Goal: Information Seeking & Learning: Learn about a topic

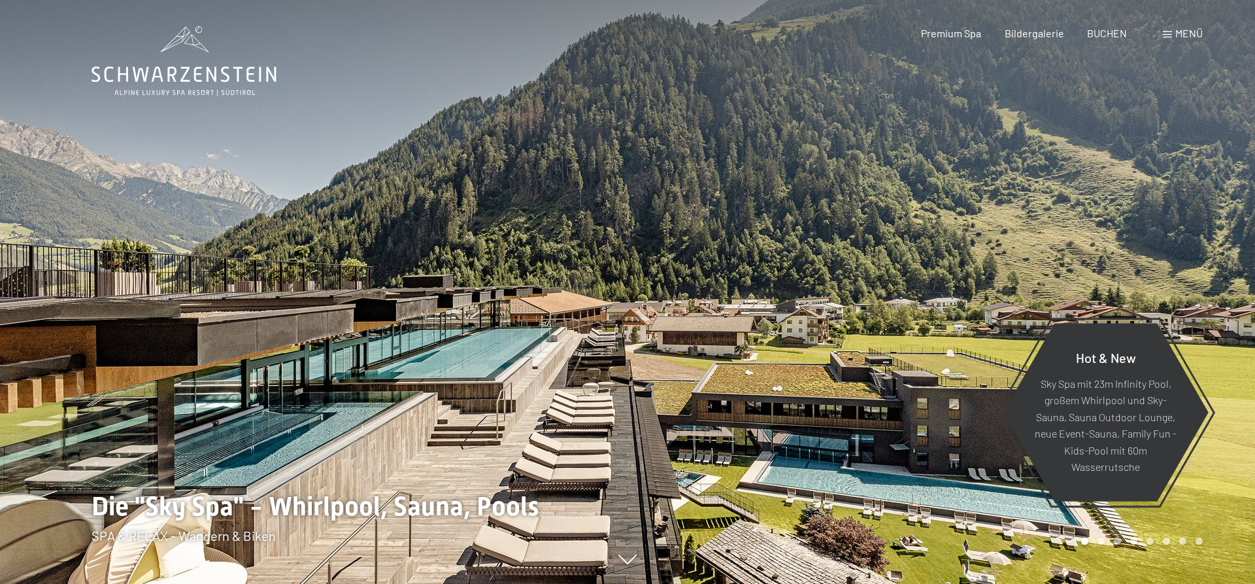
click at [1169, 33] on span at bounding box center [1167, 34] width 9 height 7
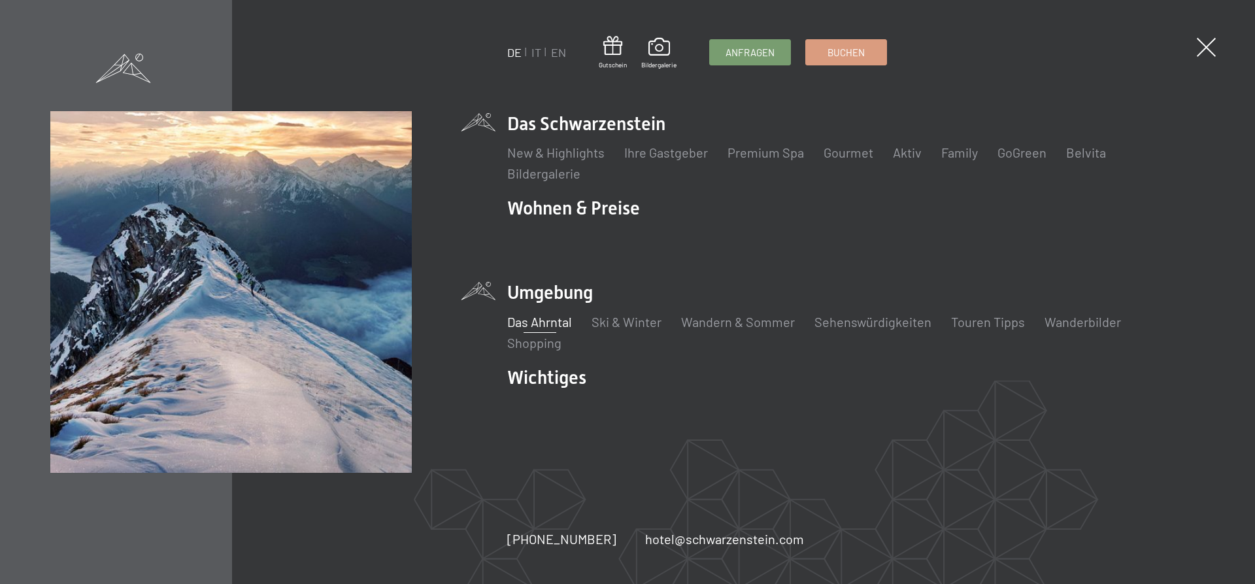
click at [544, 324] on link "Das Ahrntal" at bounding box center [539, 322] width 65 height 16
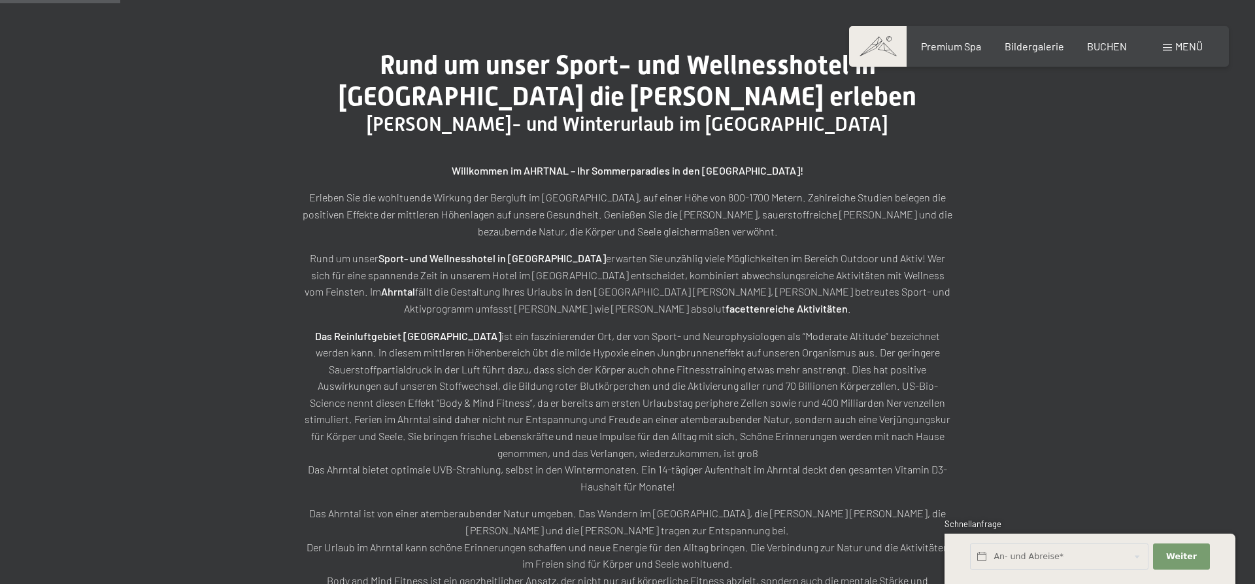
scroll to position [418, 0]
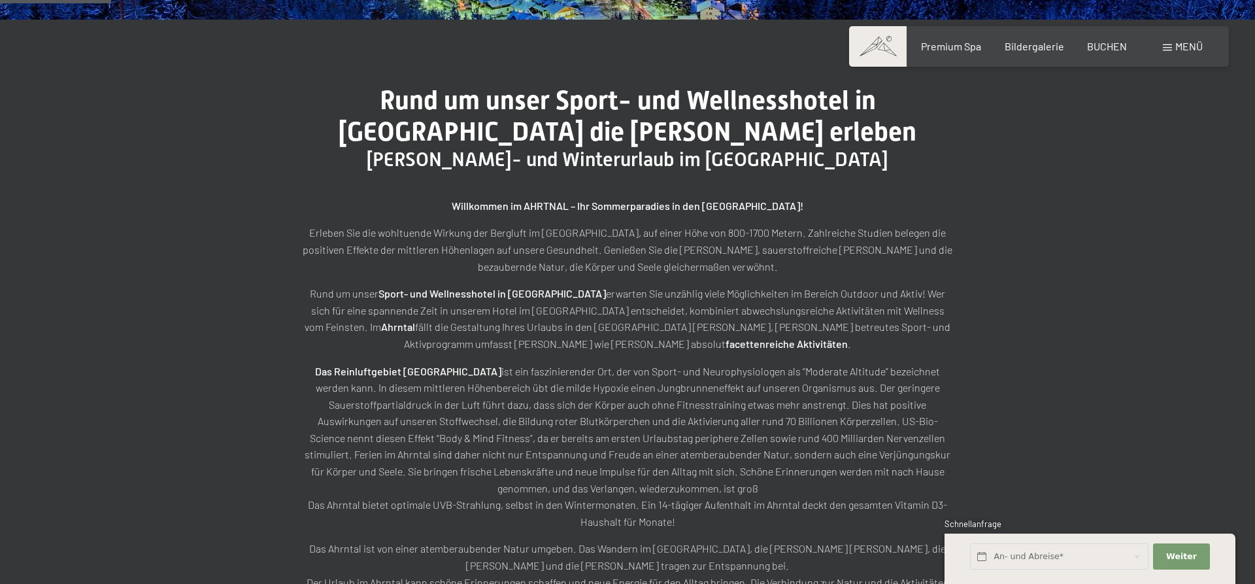
drag, startPoint x: 705, startPoint y: 513, endPoint x: 289, endPoint y: 98, distance: 587.9
click at [289, 98] on div "Rund um unser Sport- und Wellnesshotel in Südtirol die Berge erleben Sommer- un…" at bounding box center [628, 384] width 752 height 599
copy div "Rund um unser Sport- und Wellnesshotel in Südtirol die Berge erleben Sommer- un…"
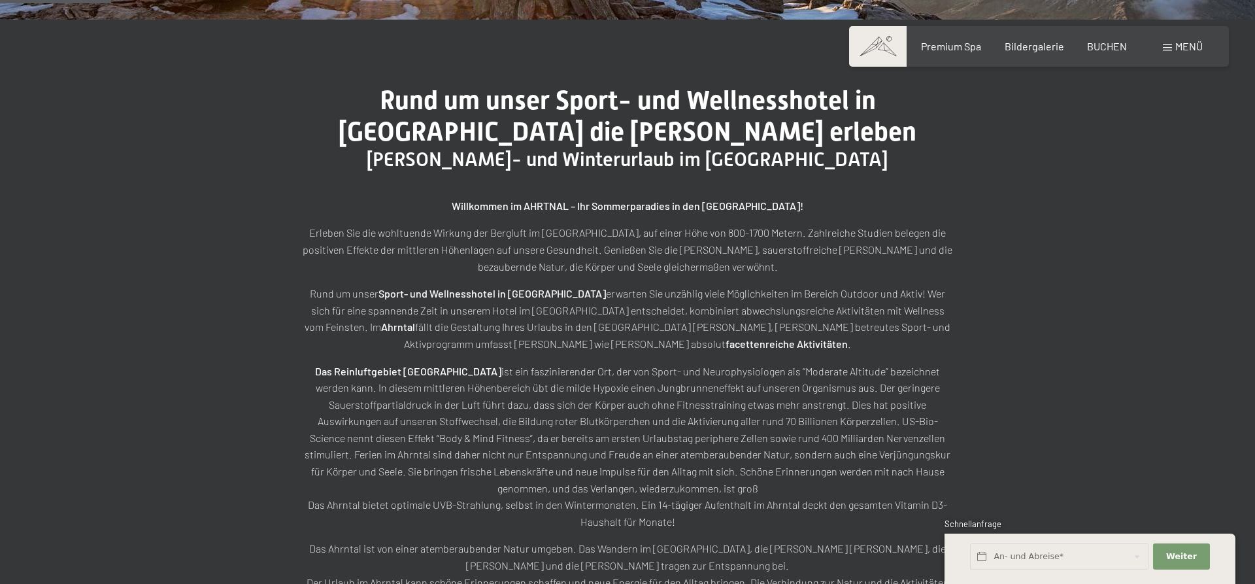
click at [458, 390] on p "Das Reinluftgebiet Ahrntal Das Ahrntal bietet optimale UVB-Strahlung, selbst in…" at bounding box center [628, 446] width 654 height 167
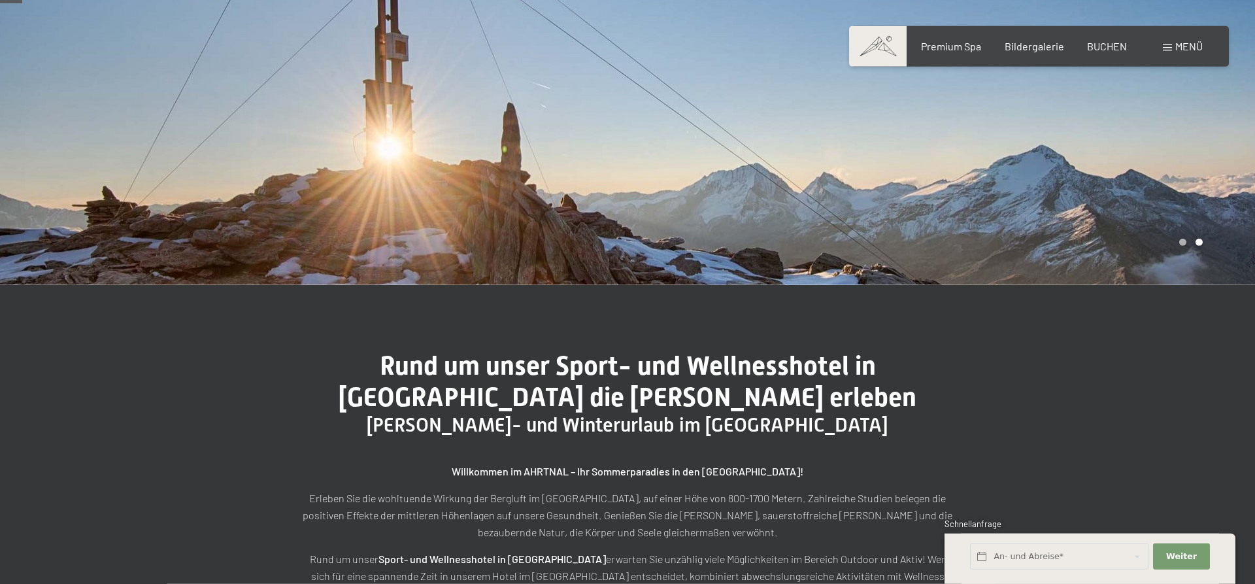
scroll to position [196, 0]
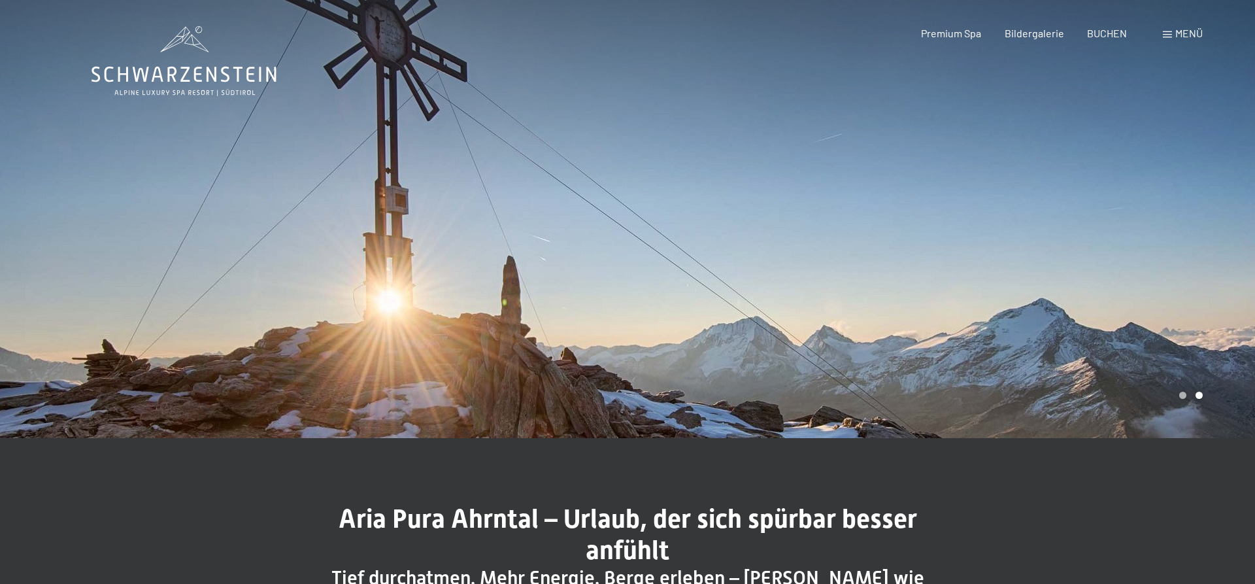
click at [1180, 33] on span "Menü" at bounding box center [1188, 33] width 27 height 12
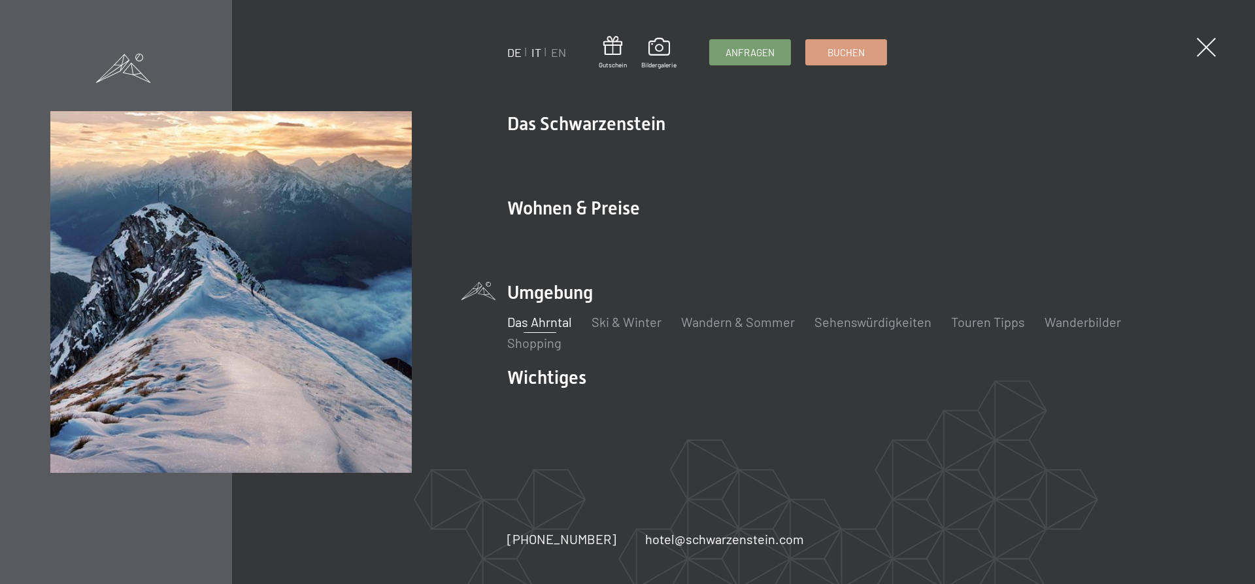
click at [537, 52] on link "IT" at bounding box center [536, 52] width 10 height 14
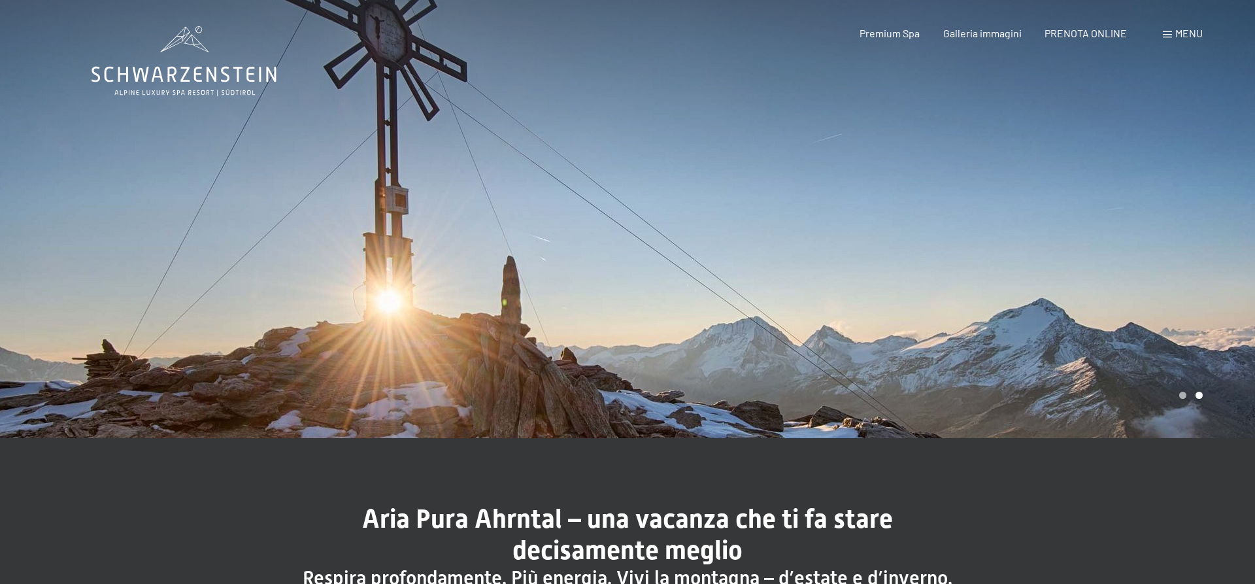
click at [1190, 33] on span "Menu" at bounding box center [1188, 33] width 27 height 12
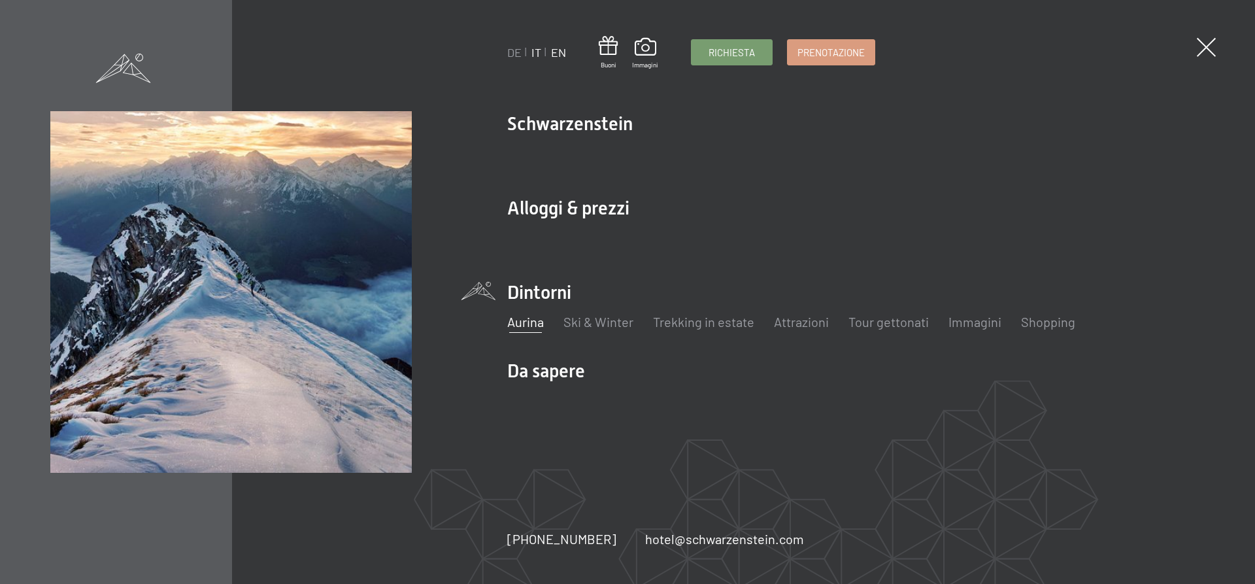
click at [563, 56] on link "EN" at bounding box center [558, 52] width 15 height 14
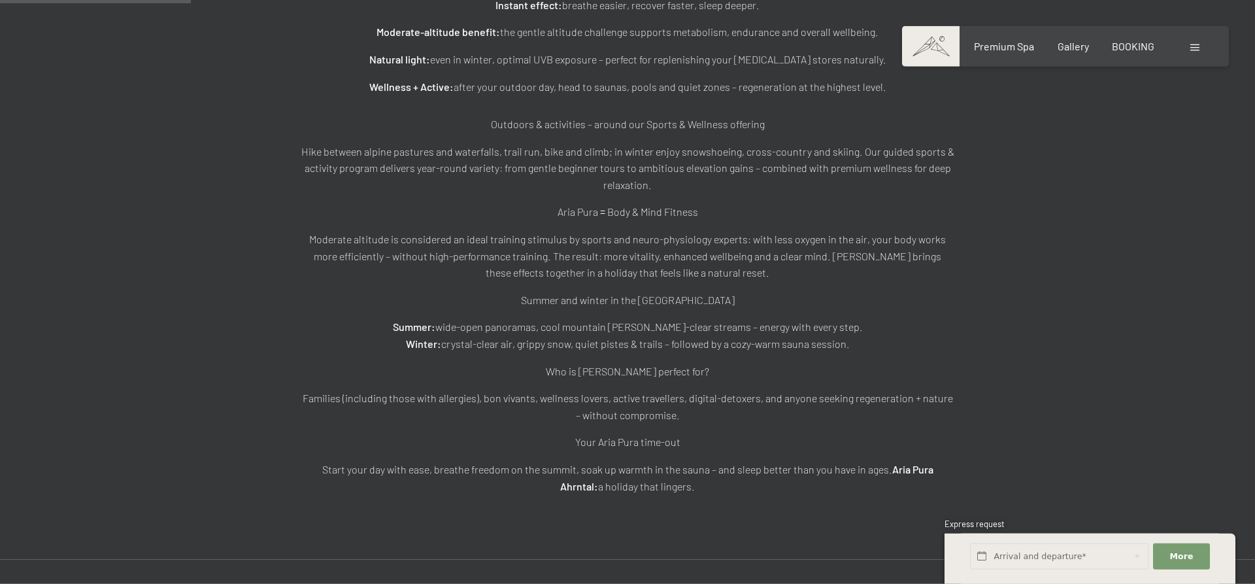
scroll to position [778, 0]
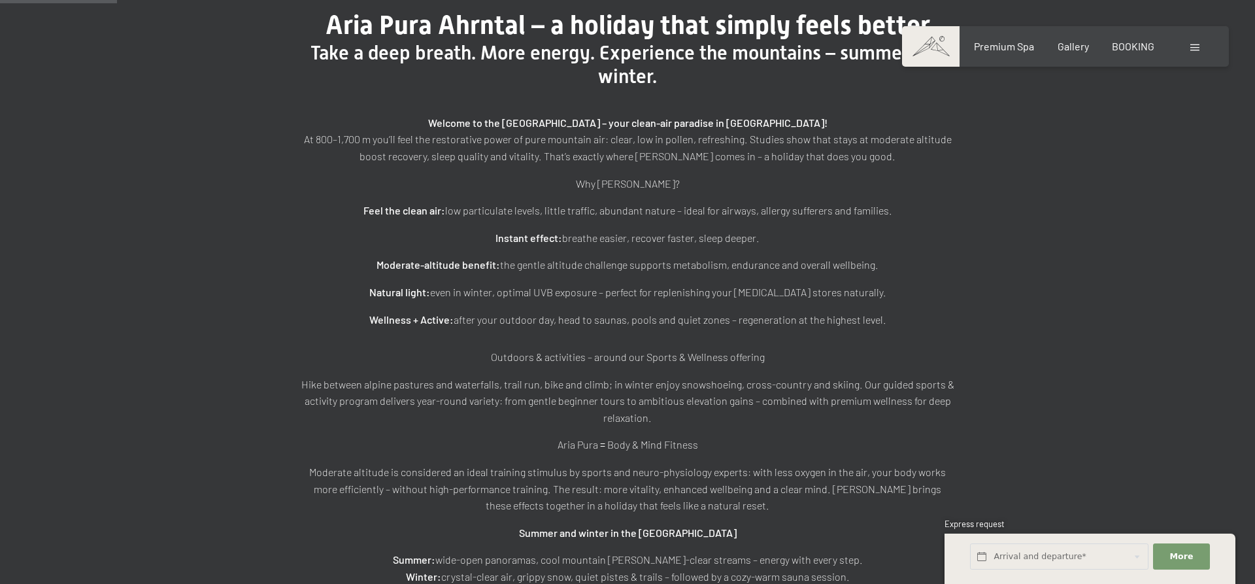
scroll to position [444, 0]
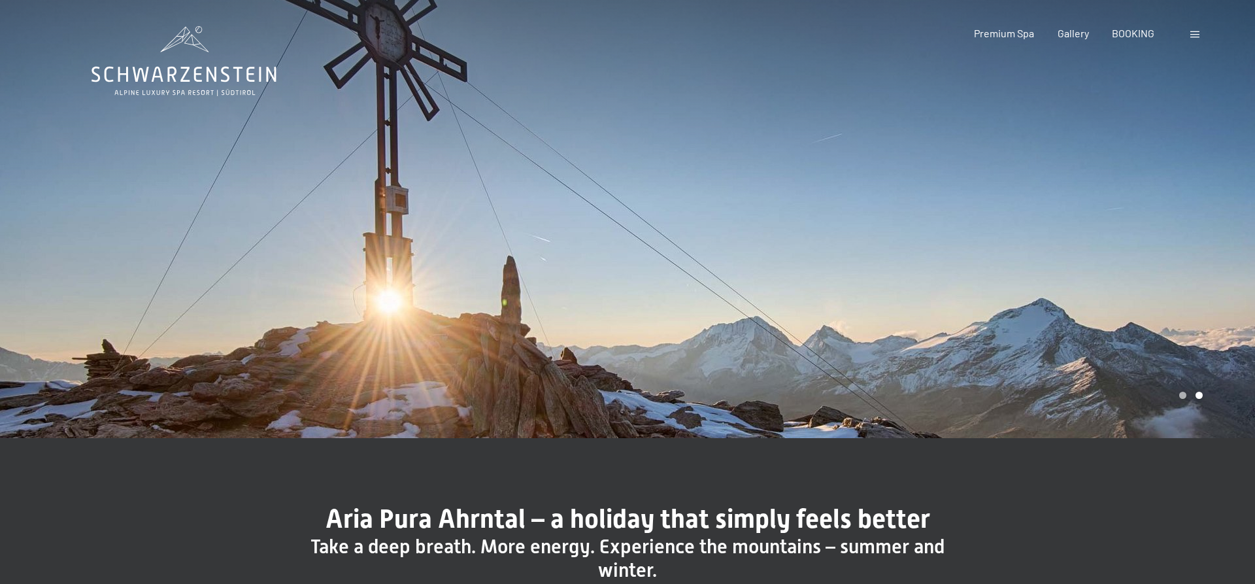
click at [1195, 37] on span at bounding box center [1194, 34] width 9 height 7
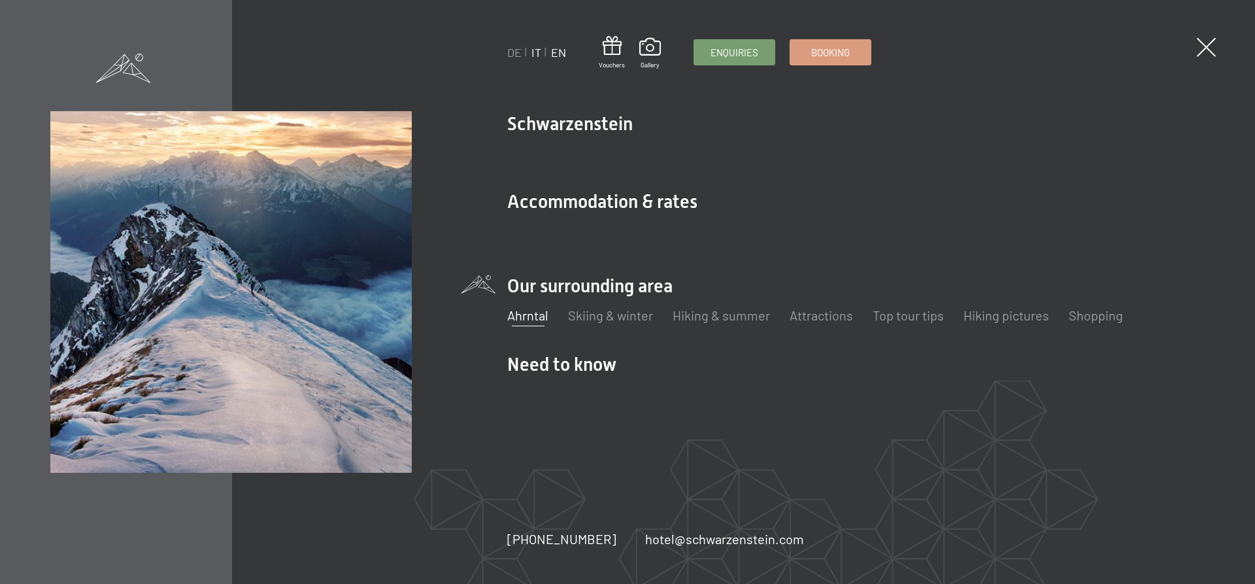
click at [539, 54] on link "IT" at bounding box center [536, 52] width 10 height 14
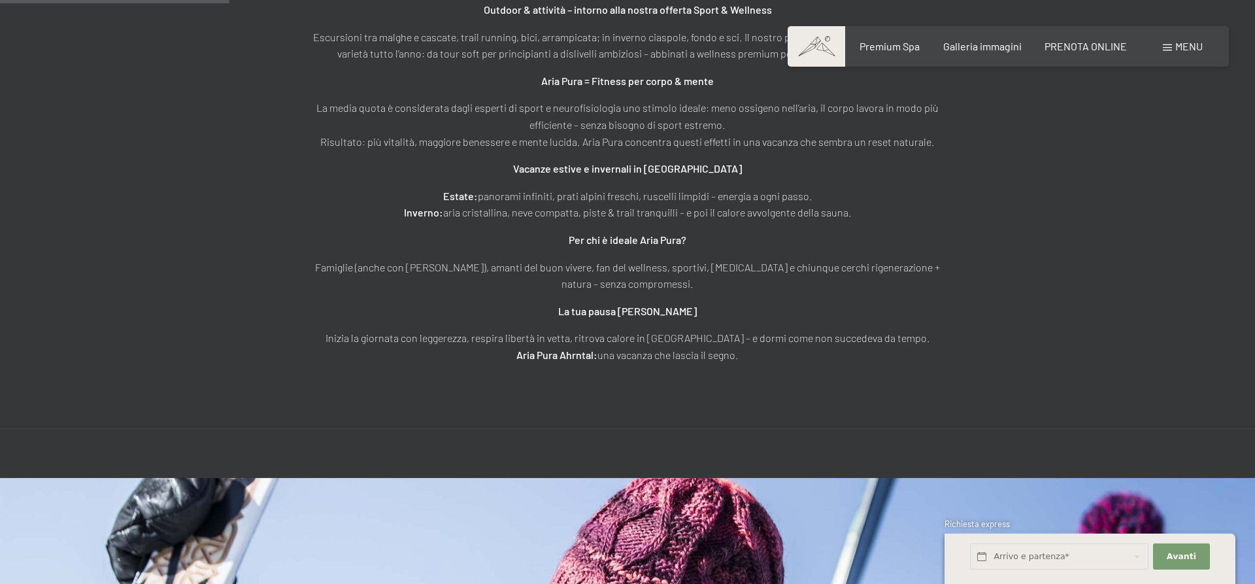
scroll to position [889, 0]
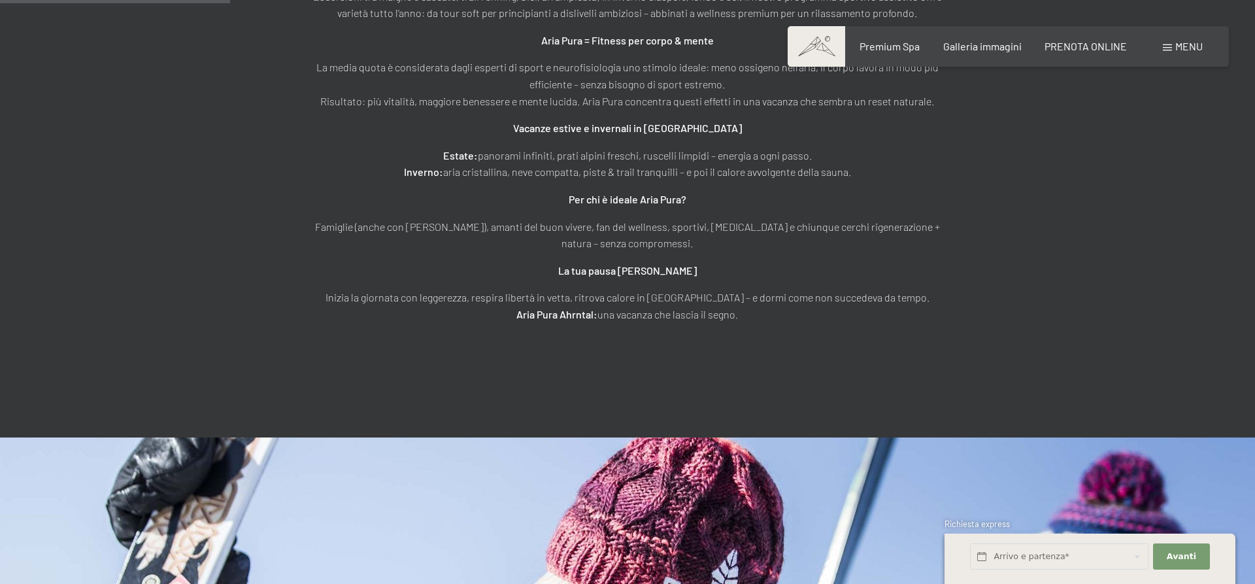
click at [1175, 46] on div "Menu" at bounding box center [1183, 46] width 40 height 14
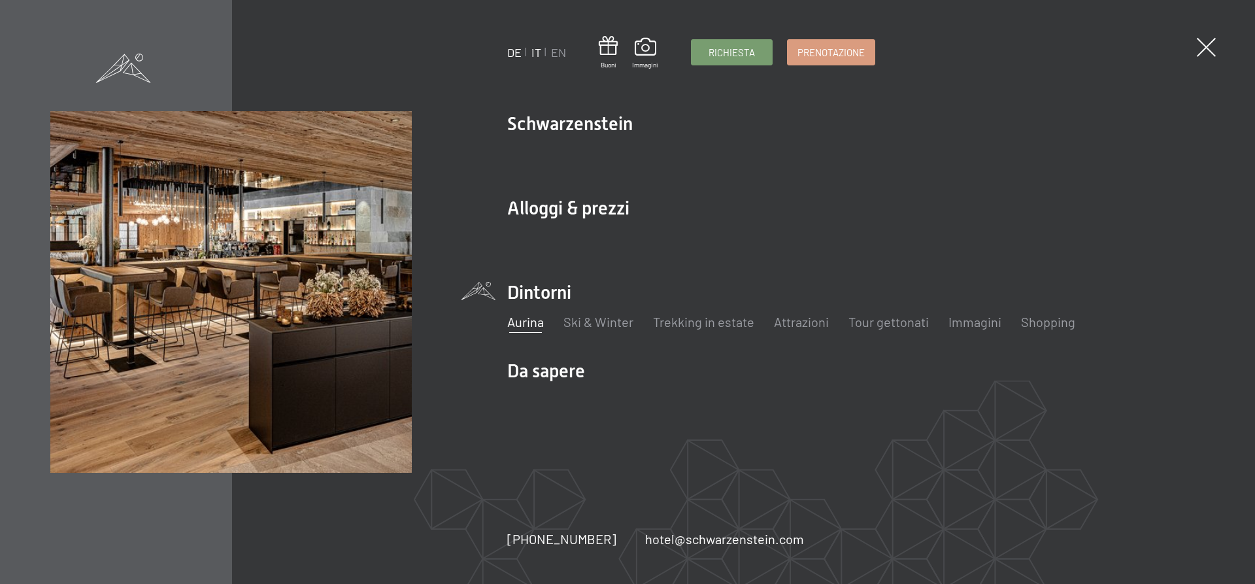
click at [510, 50] on link "DE" at bounding box center [514, 52] width 14 height 14
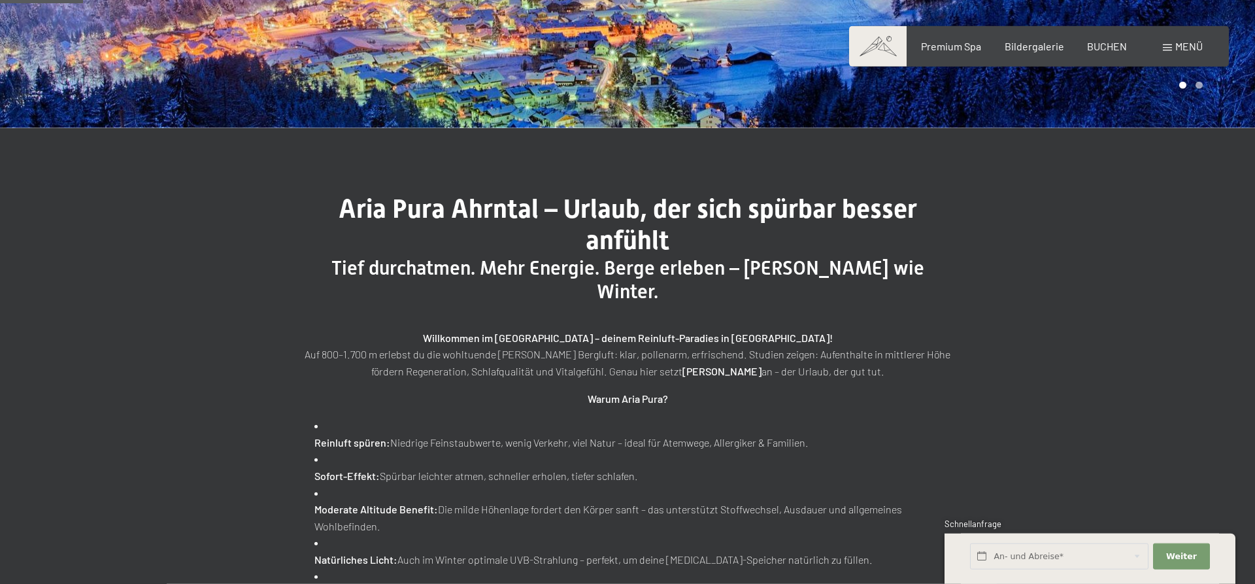
scroll to position [333, 0]
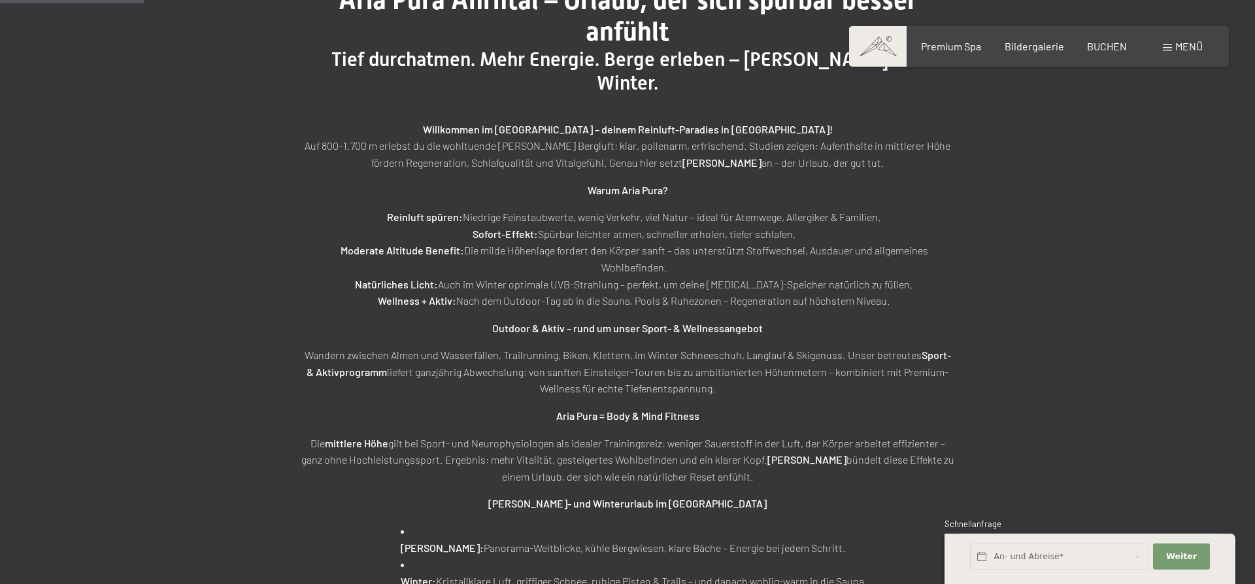
scroll to position [667, 0]
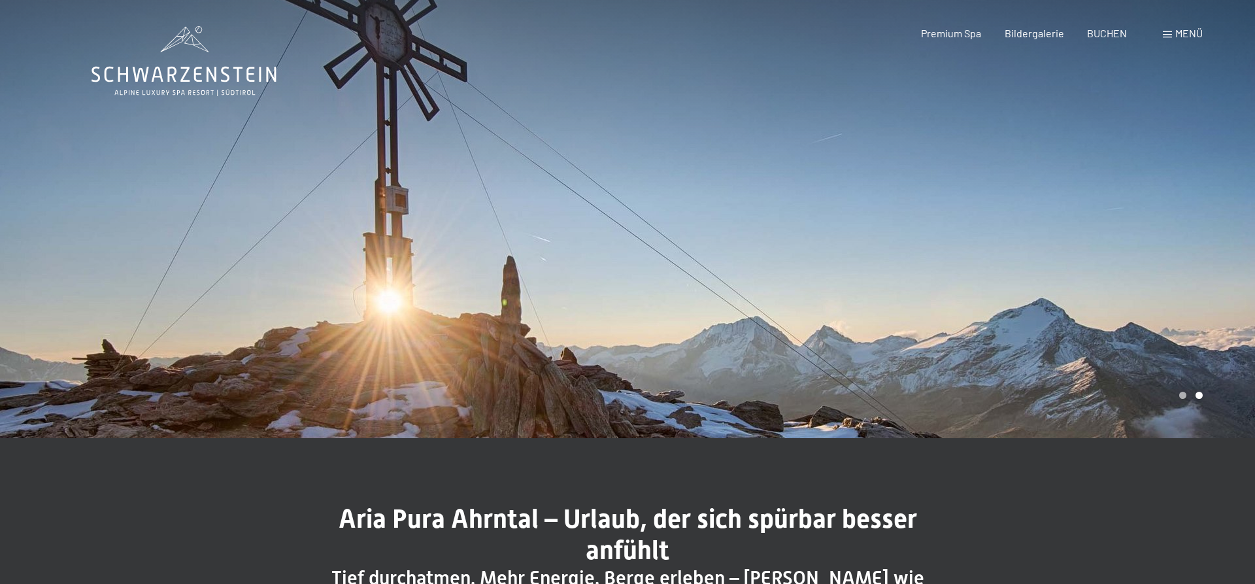
click at [1183, 30] on span "Menü" at bounding box center [1188, 33] width 27 height 12
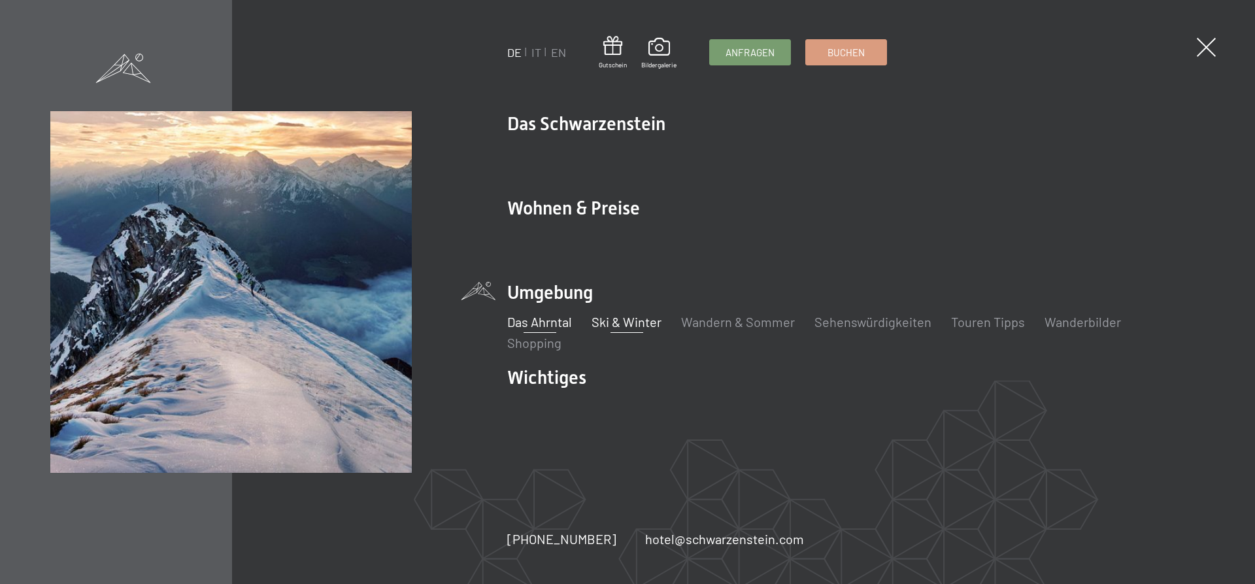
click at [635, 322] on link "Ski & Winter" at bounding box center [627, 322] width 70 height 16
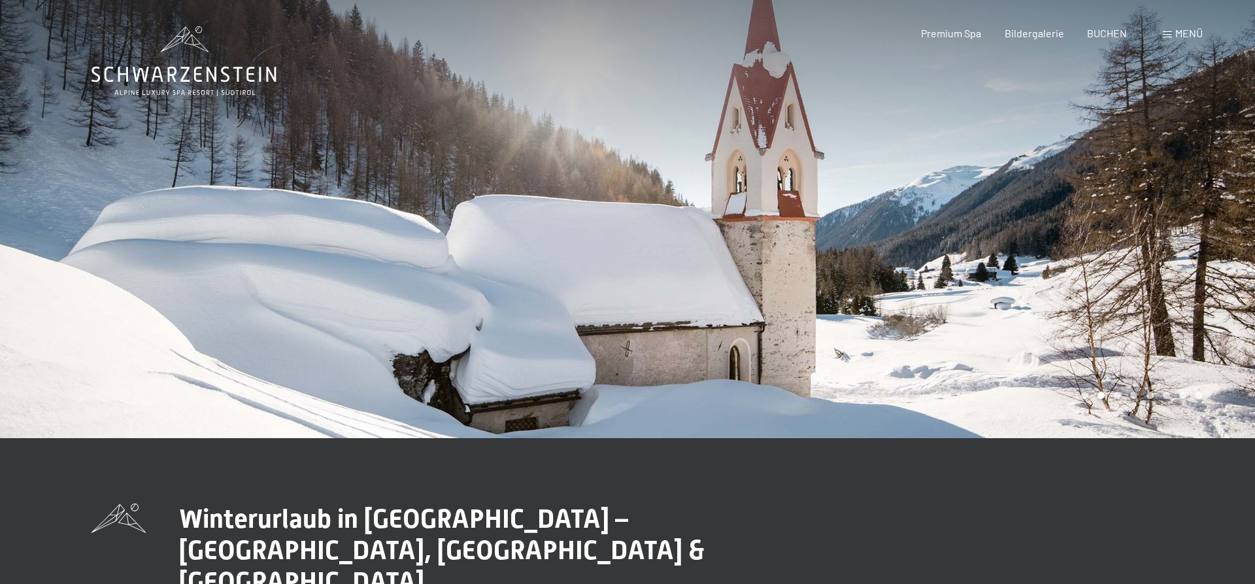
click at [1184, 37] on span "Menü" at bounding box center [1188, 33] width 27 height 12
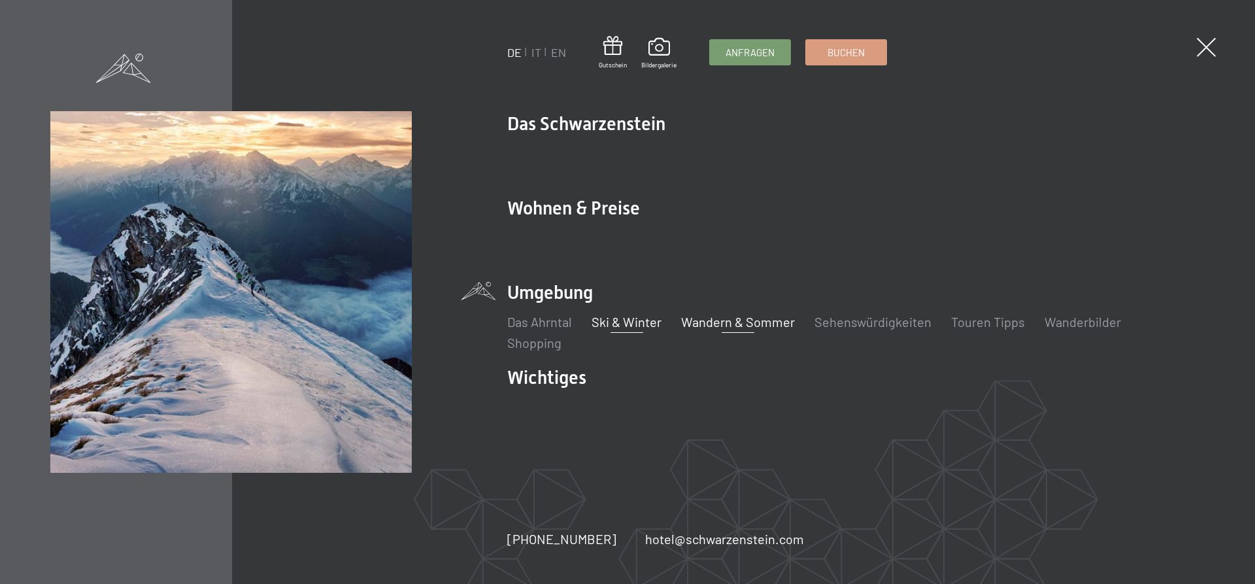
click at [714, 321] on link "Wandern & Sommer" at bounding box center [738, 322] width 114 height 16
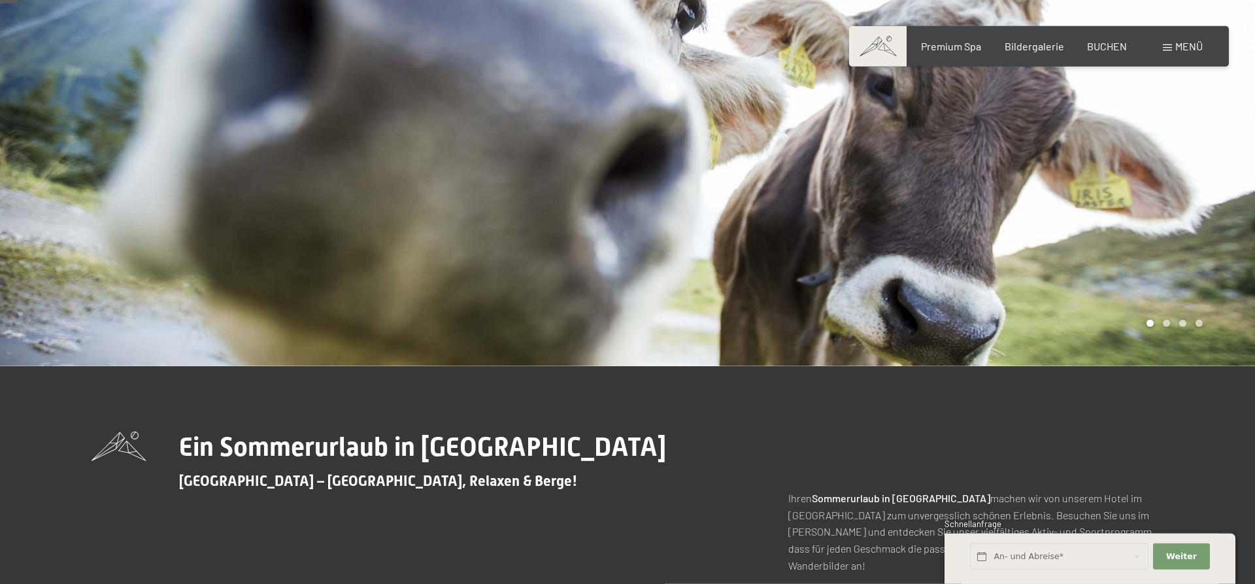
scroll to position [111, 0]
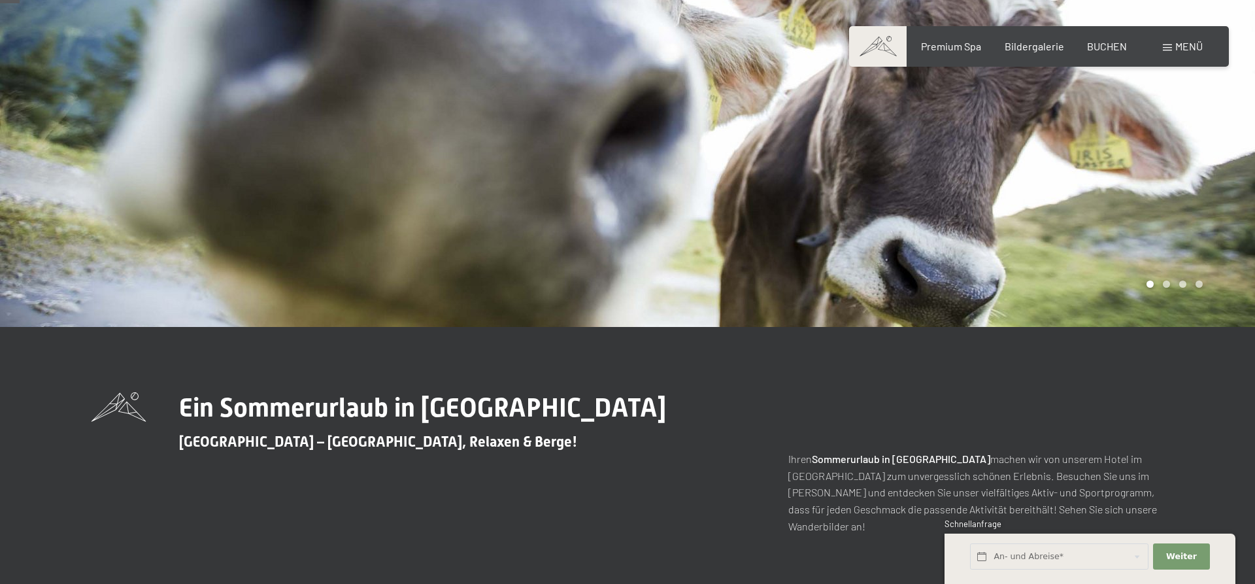
click at [398, 476] on div "Ein Sommerurlaub in Südtirol Südtirol – Wandern, Relaxen & Berge! Ihren Sommeru…" at bounding box center [628, 463] width 1072 height 142
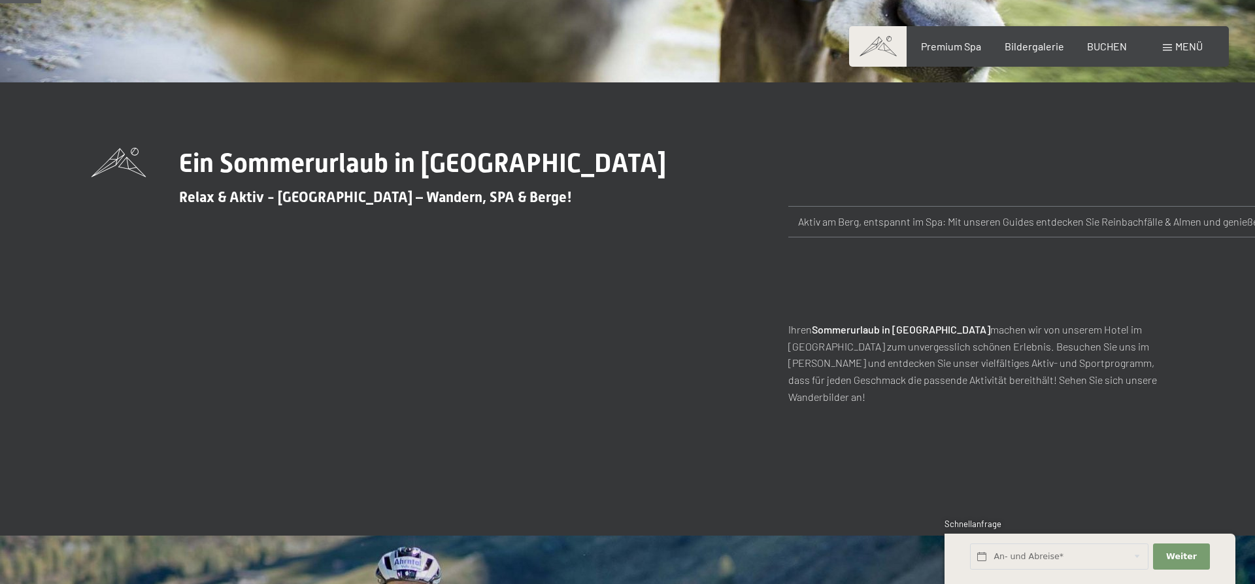
scroll to position [333, 0]
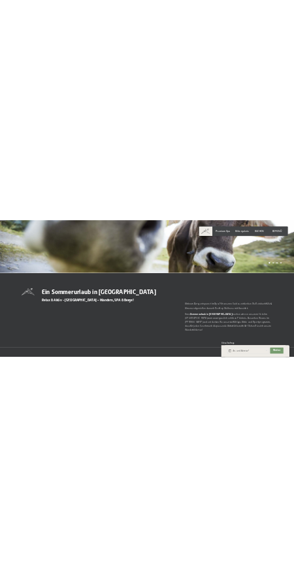
scroll to position [222, 0]
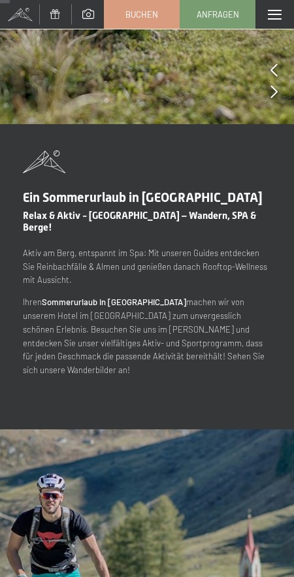
click at [274, 12] on span at bounding box center [275, 15] width 14 height 10
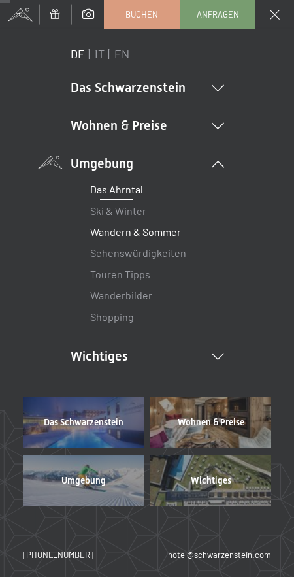
click at [122, 190] on link "Das Ahrntal" at bounding box center [116, 189] width 53 height 12
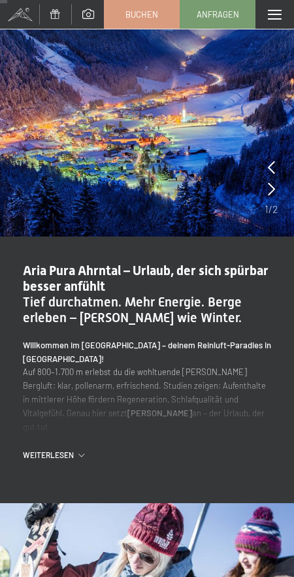
scroll to position [111, 0]
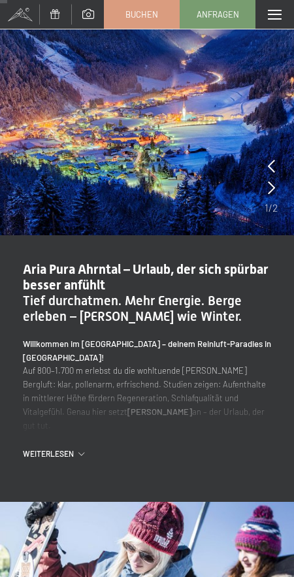
click at [72, 452] on span "Weiterlesen" at bounding box center [51, 453] width 56 height 11
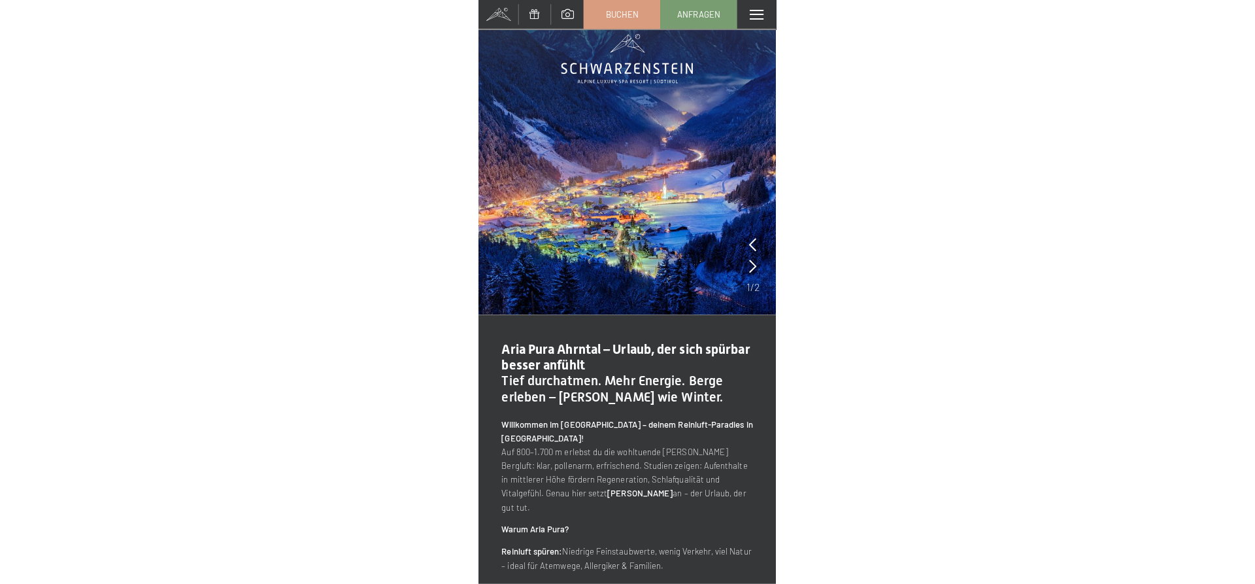
scroll to position [0, 0]
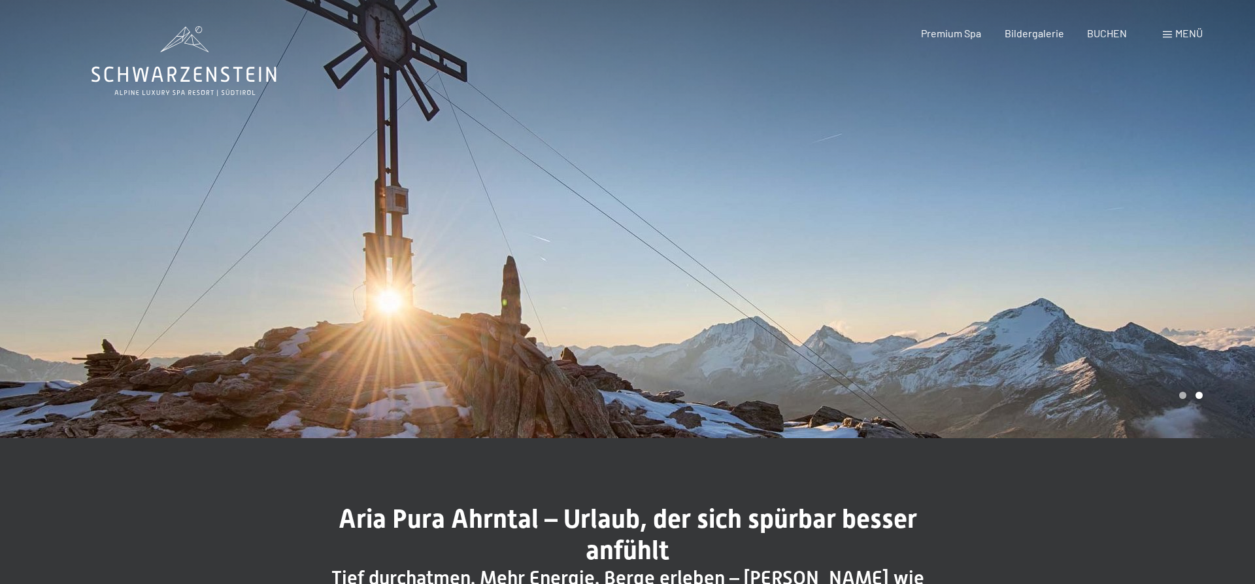
click at [294, 27] on div "Menü" at bounding box center [1183, 33] width 40 height 14
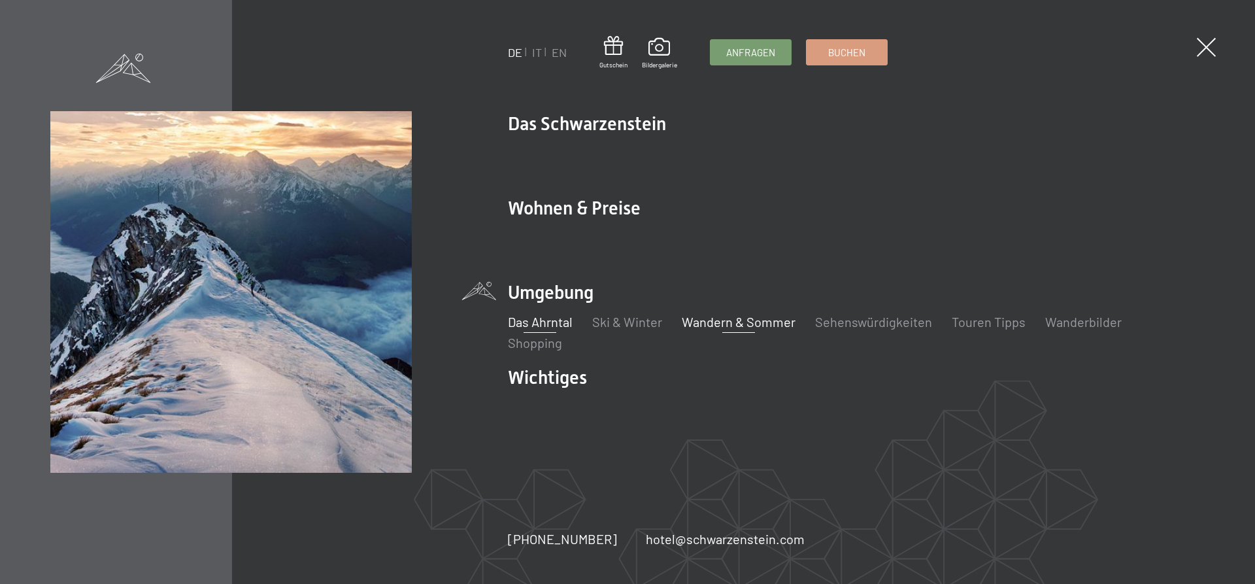
click at [294, 320] on link "Wandern & Sommer" at bounding box center [738, 322] width 114 height 16
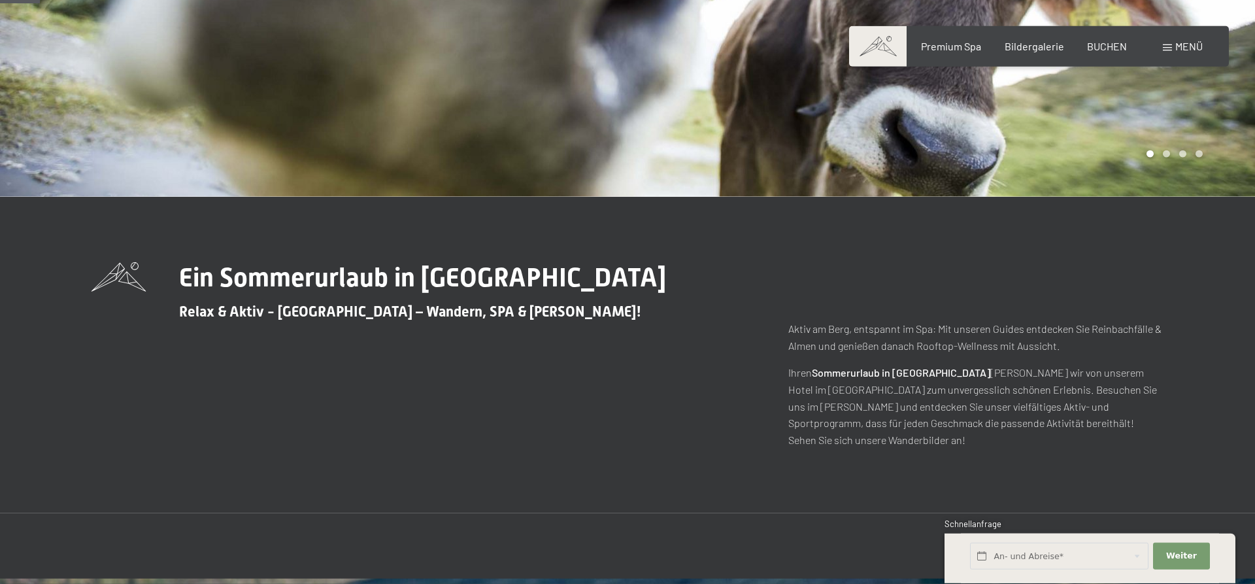
scroll to position [111, 0]
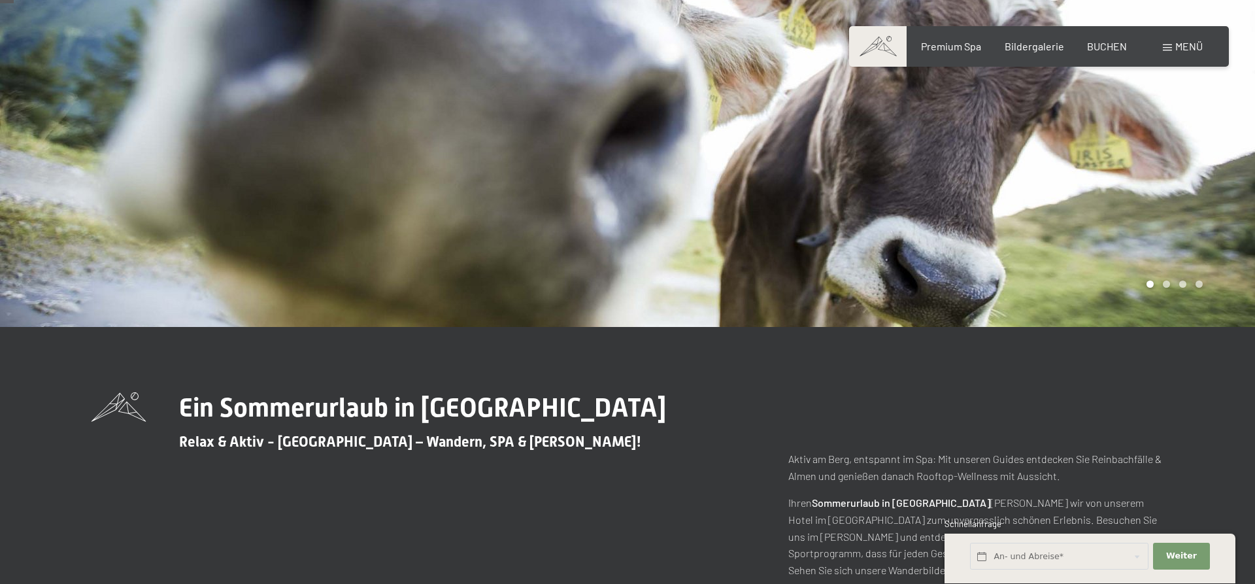
click at [1189, 46] on span "Menü" at bounding box center [1188, 46] width 27 height 12
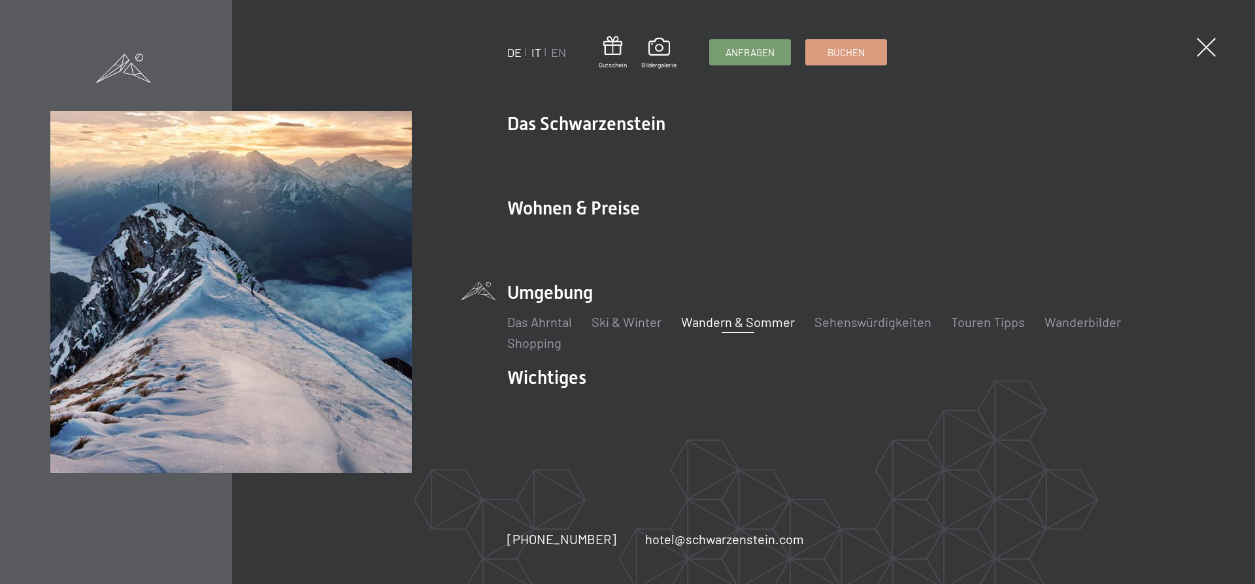
click at [538, 51] on link "IT" at bounding box center [536, 52] width 10 height 14
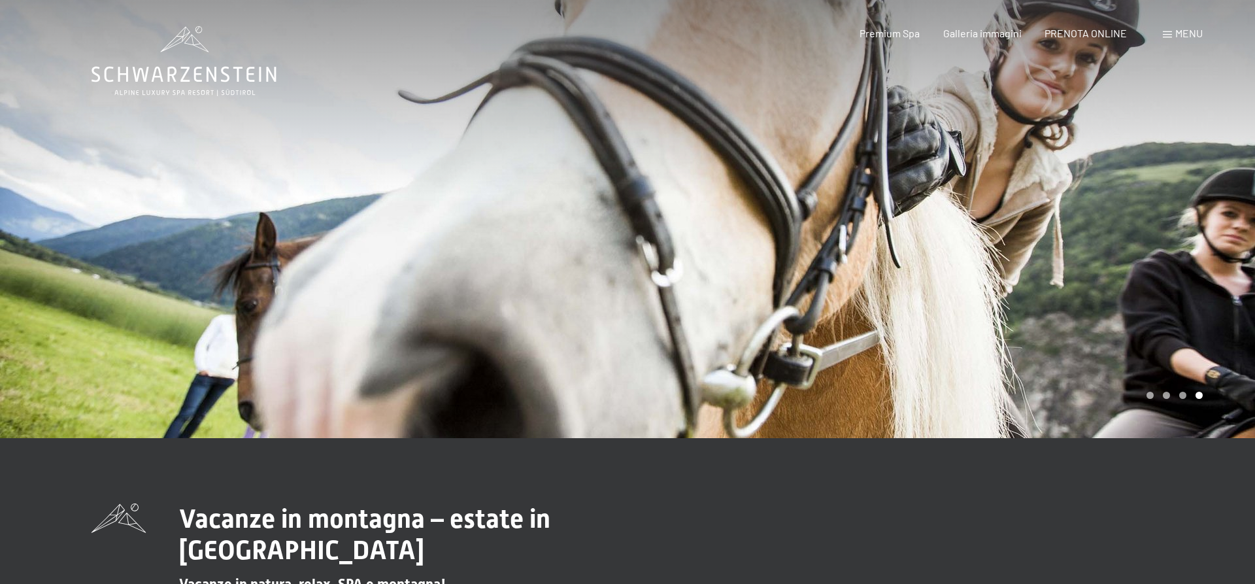
click at [1179, 37] on span "Menu" at bounding box center [1188, 33] width 27 height 12
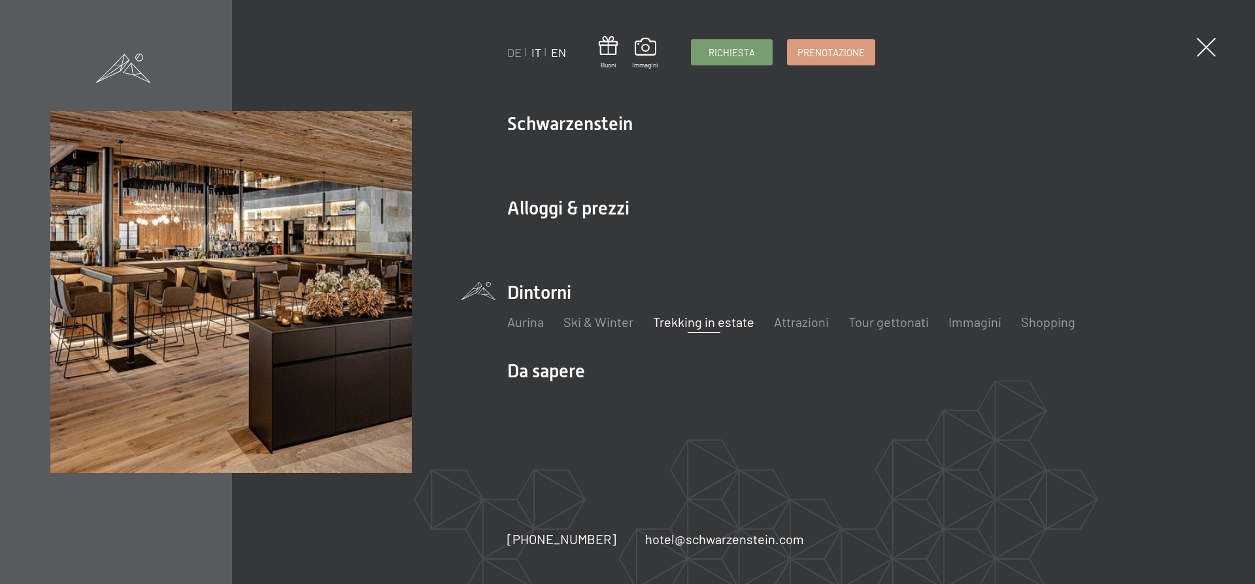
click at [557, 54] on link "EN" at bounding box center [558, 52] width 15 height 14
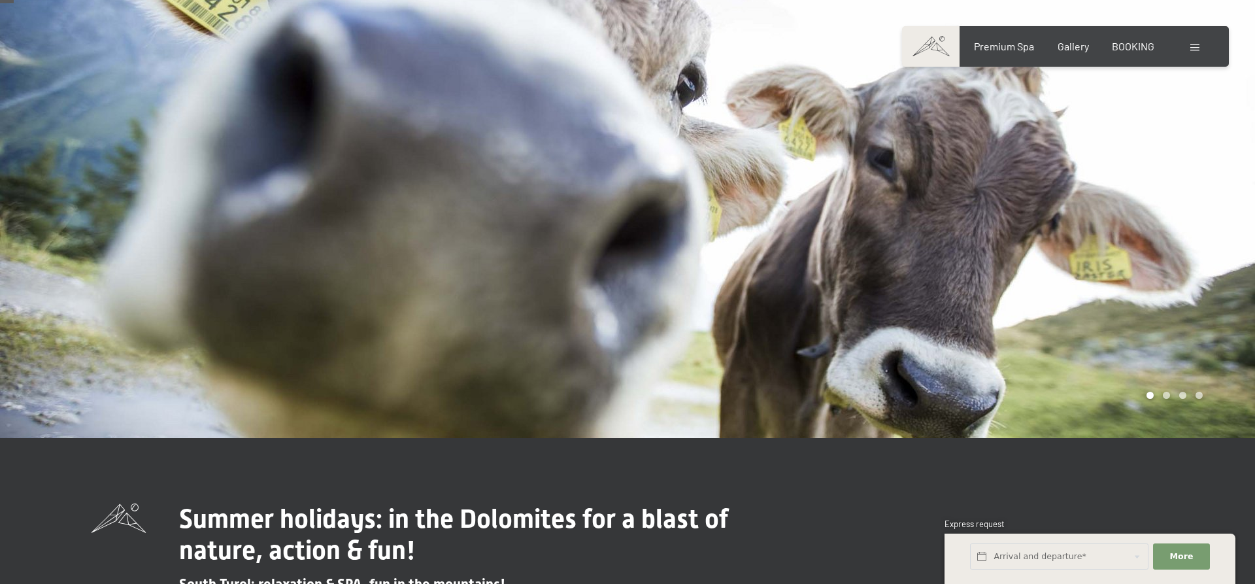
scroll to position [333, 0]
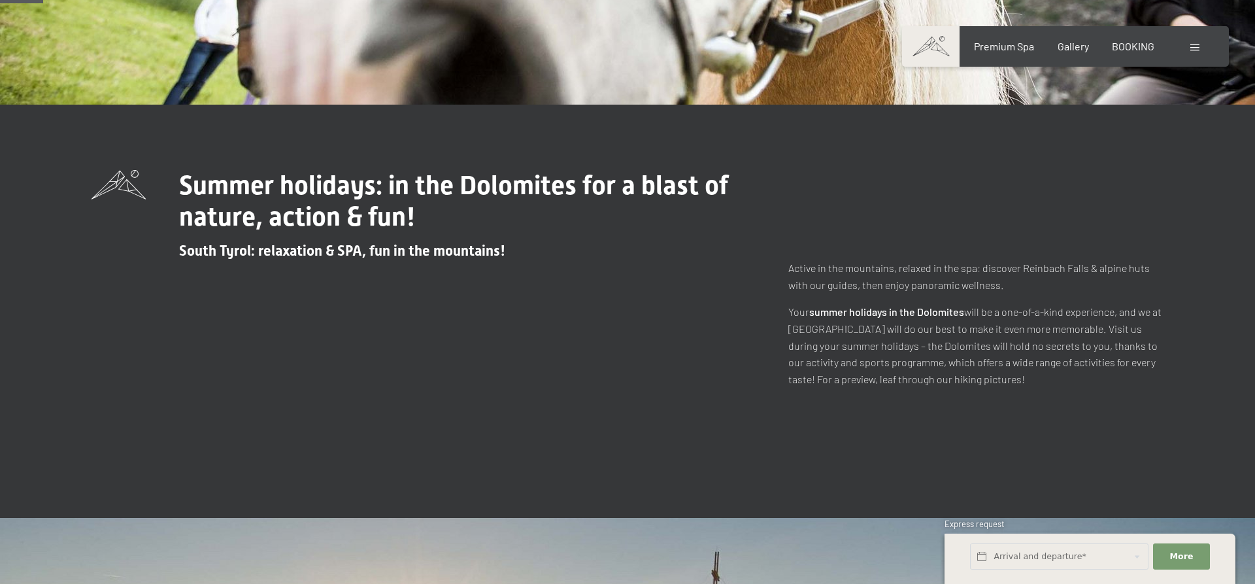
click at [1188, 48] on div "Booking Enquiries Premium Spa Gallery BOOKING DE IT EN Vouchers Gallery Enquiri…" at bounding box center [1065, 46] width 275 height 14
click at [1198, 48] on span at bounding box center [1194, 47] width 9 height 7
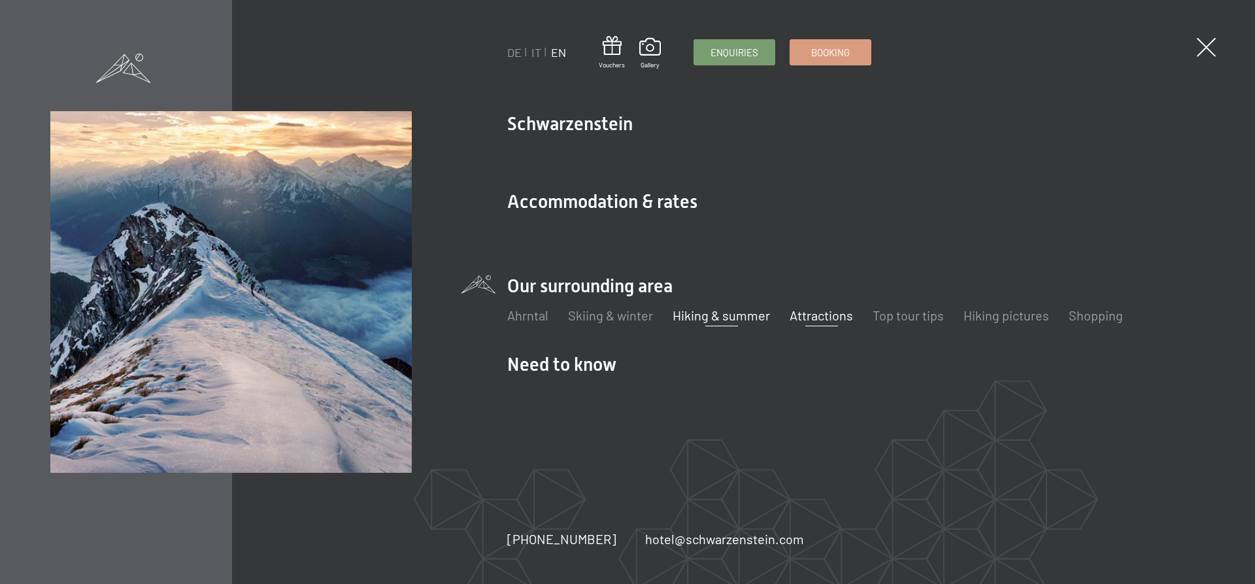
click at [819, 314] on link "Attractions" at bounding box center [821, 315] width 63 height 16
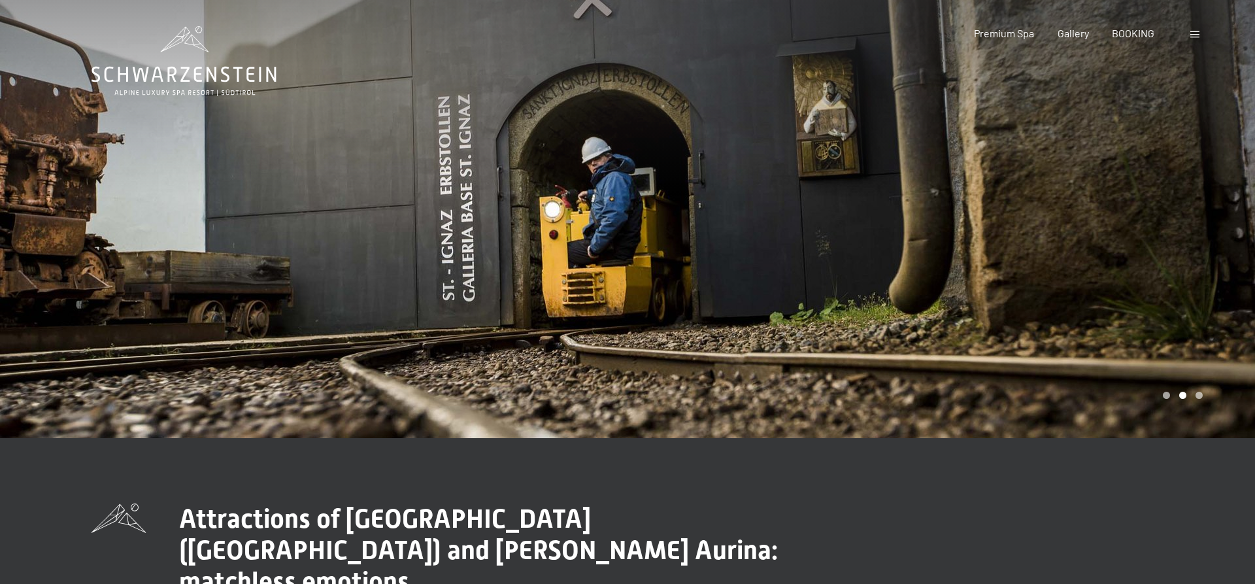
click at [1192, 39] on div at bounding box center [1196, 33] width 12 height 14
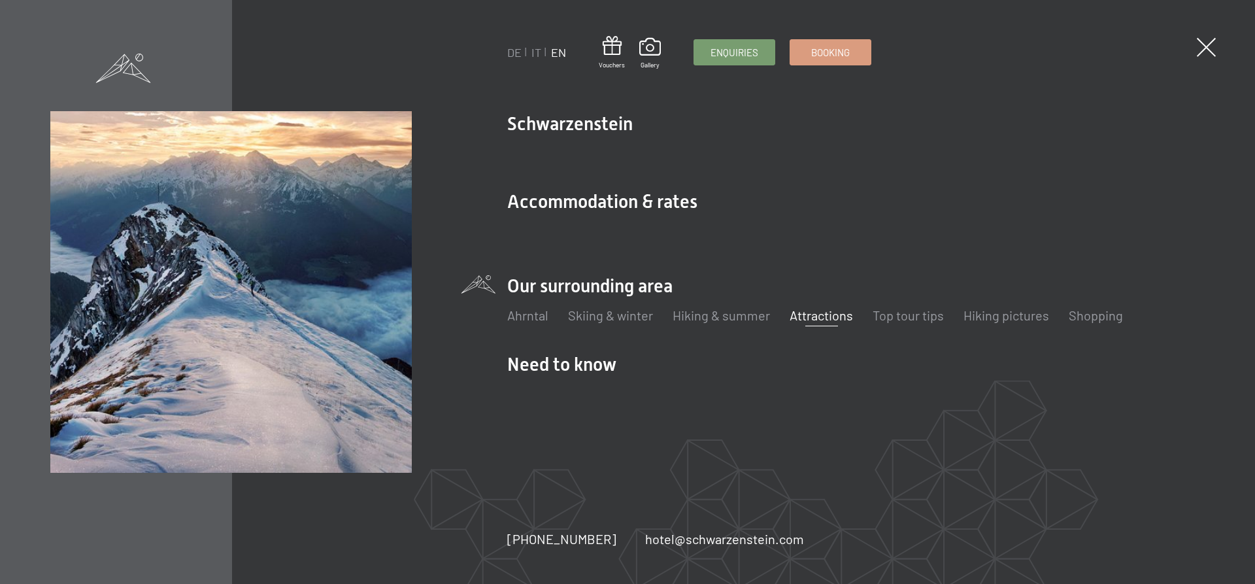
click at [828, 321] on link "Attractions" at bounding box center [821, 315] width 63 height 16
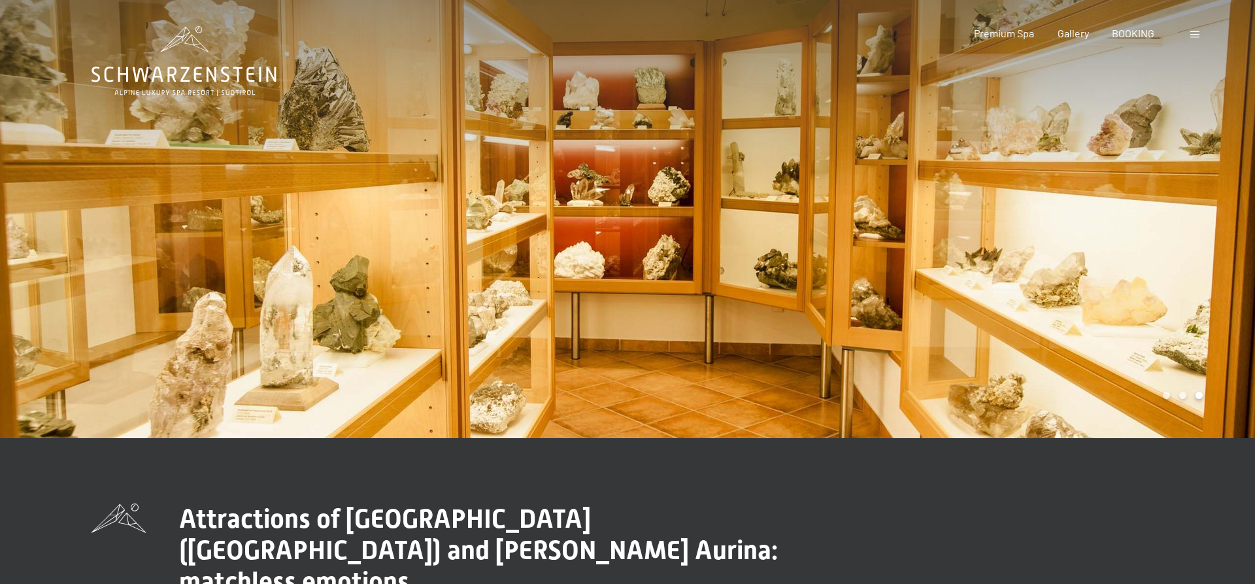
click at [1196, 33] on span at bounding box center [1194, 34] width 9 height 7
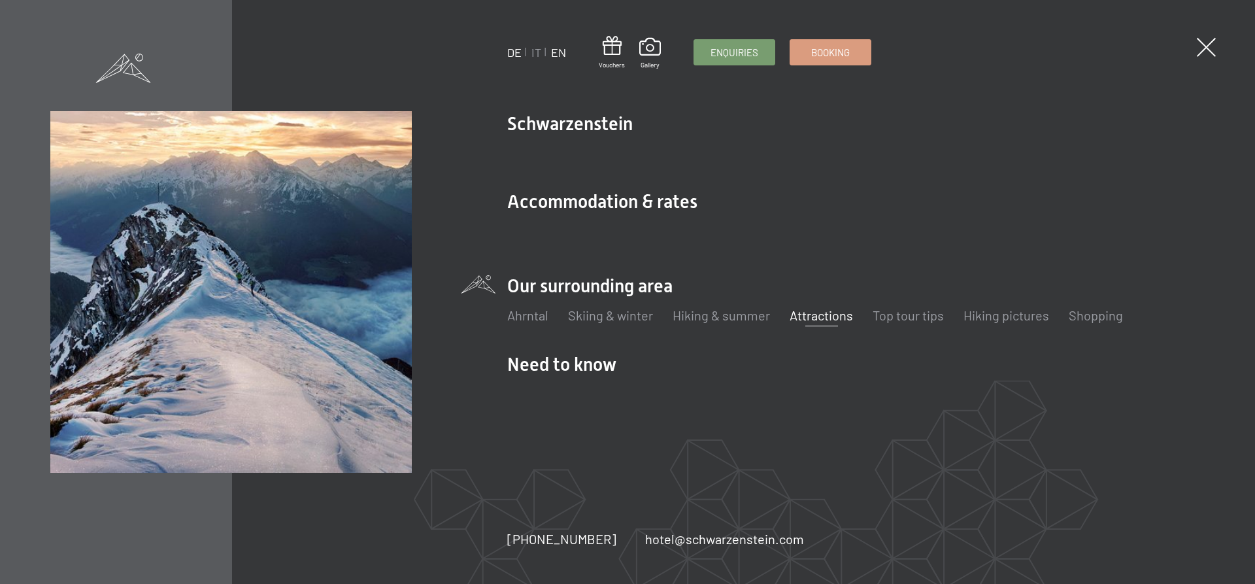
click at [512, 52] on link "DE" at bounding box center [514, 52] width 14 height 14
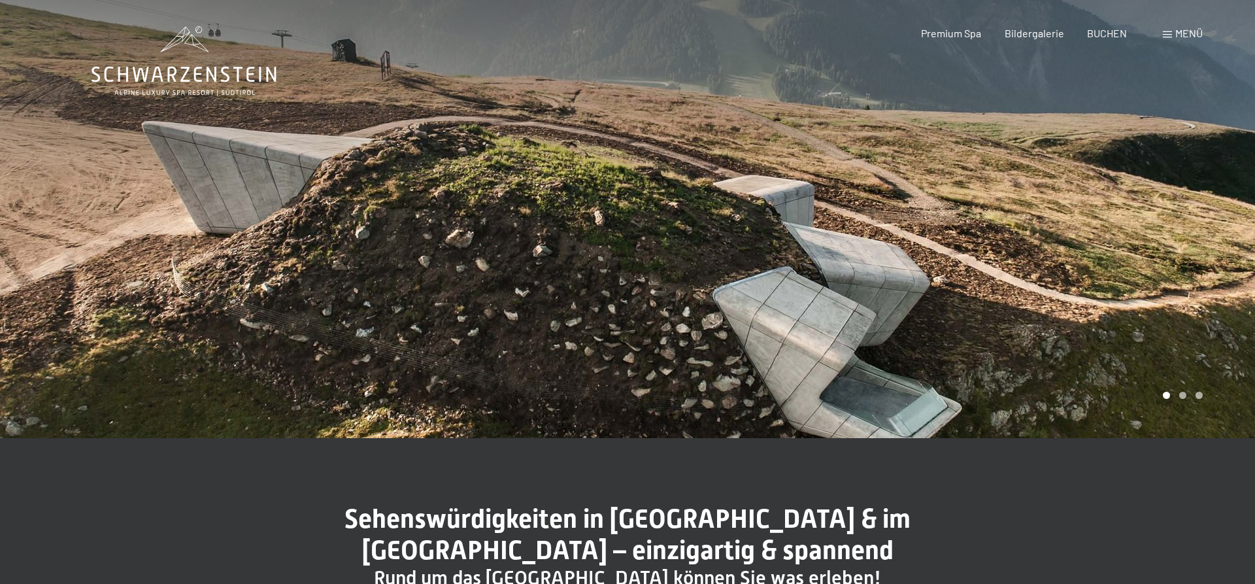
click at [1141, 307] on div at bounding box center [942, 219] width 628 height 438
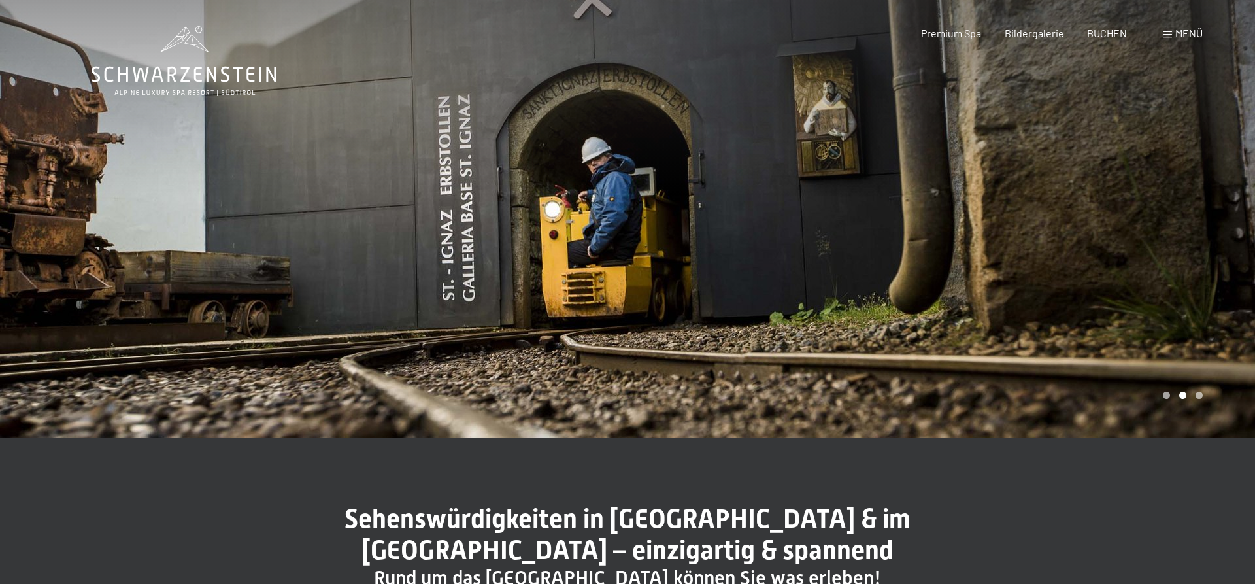
click at [1141, 307] on div at bounding box center [942, 219] width 628 height 438
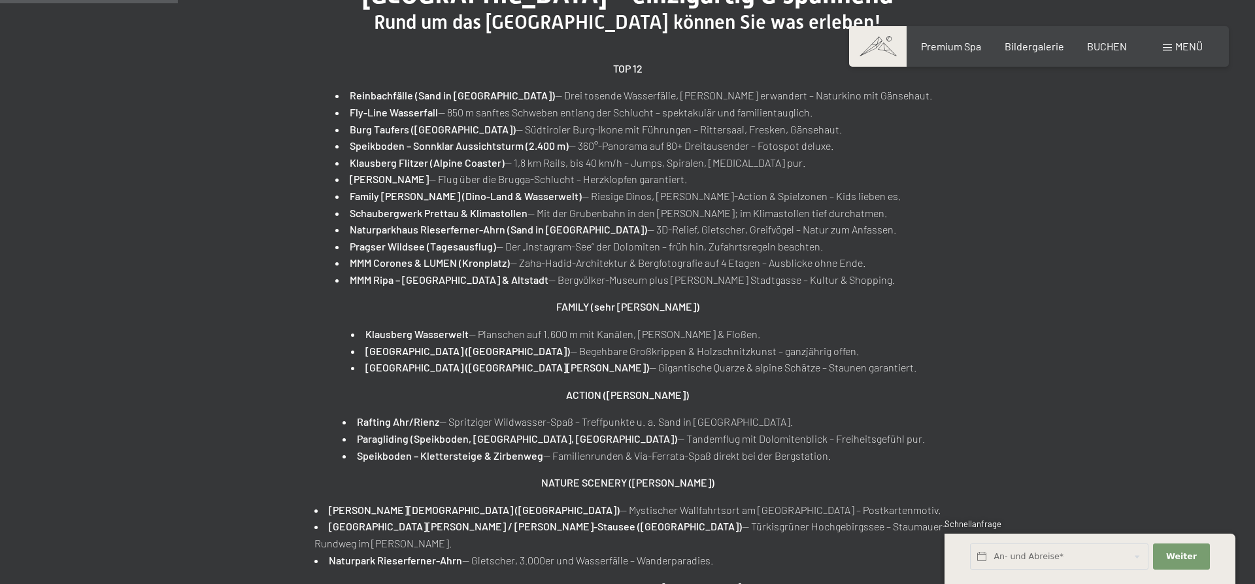
scroll to position [667, 0]
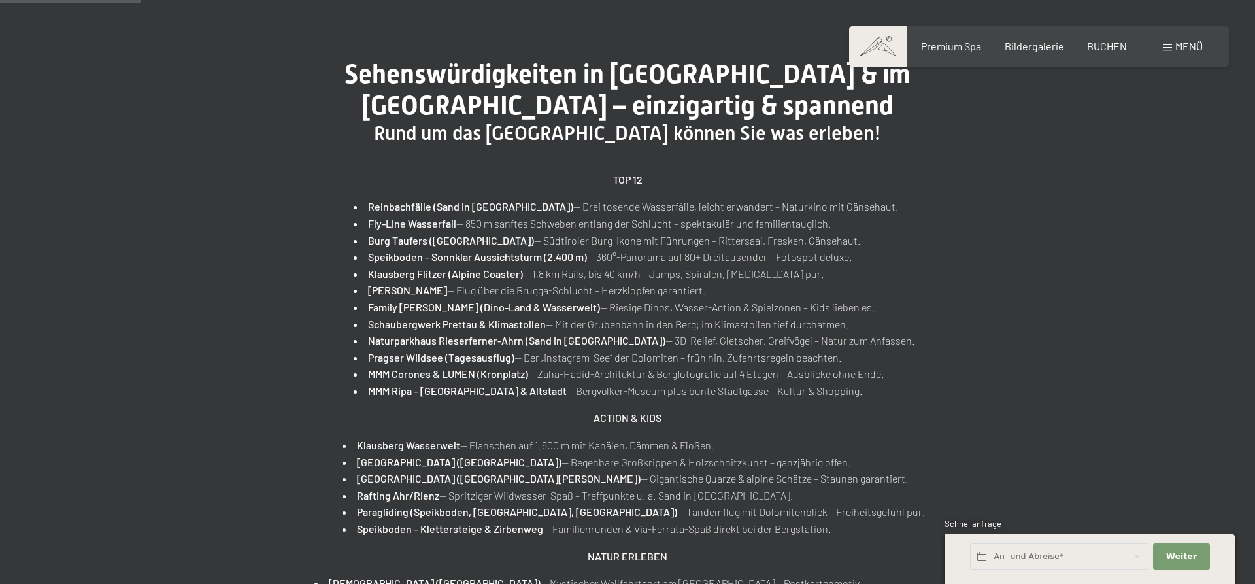
scroll to position [333, 0]
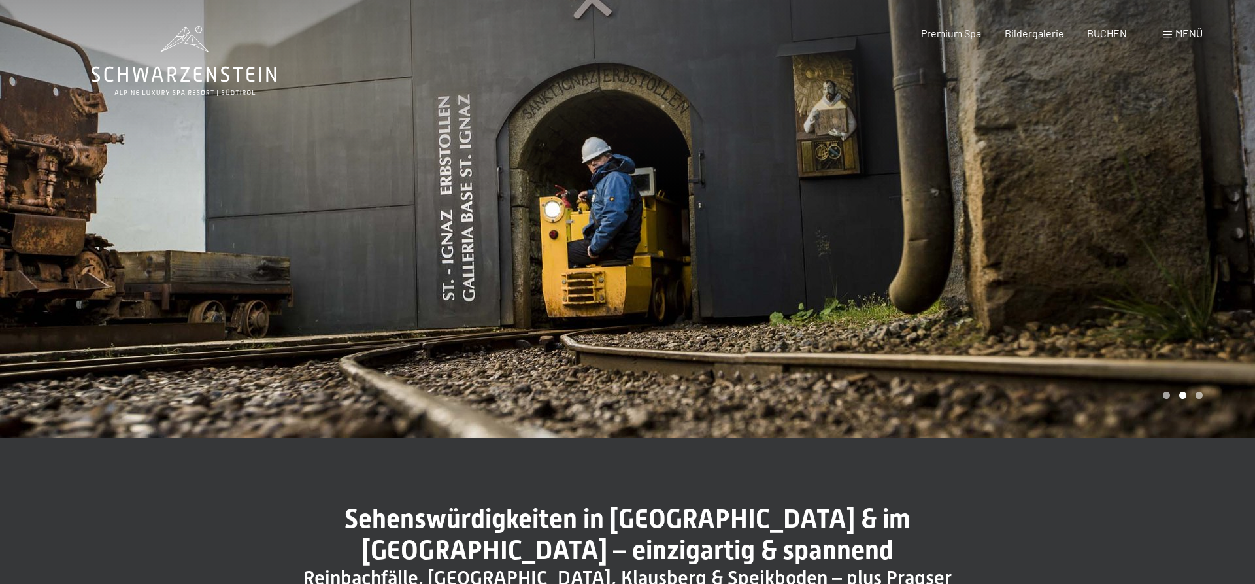
click at [1186, 35] on span "Menü" at bounding box center [1188, 33] width 27 height 12
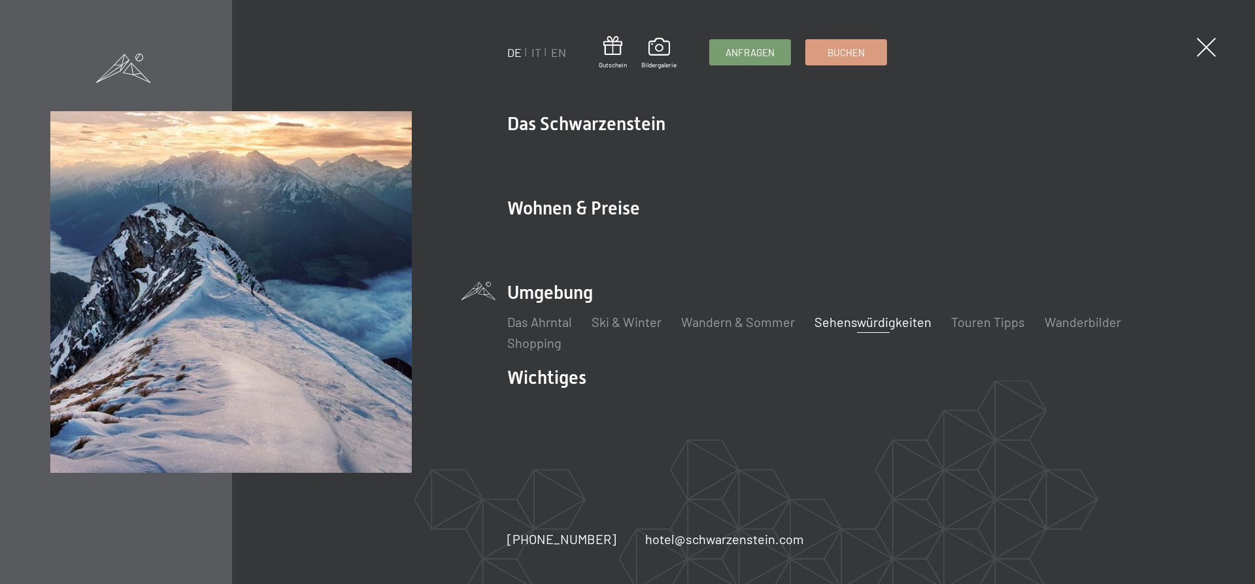
click at [902, 323] on link "Sehenswürdigkeiten" at bounding box center [872, 322] width 117 height 16
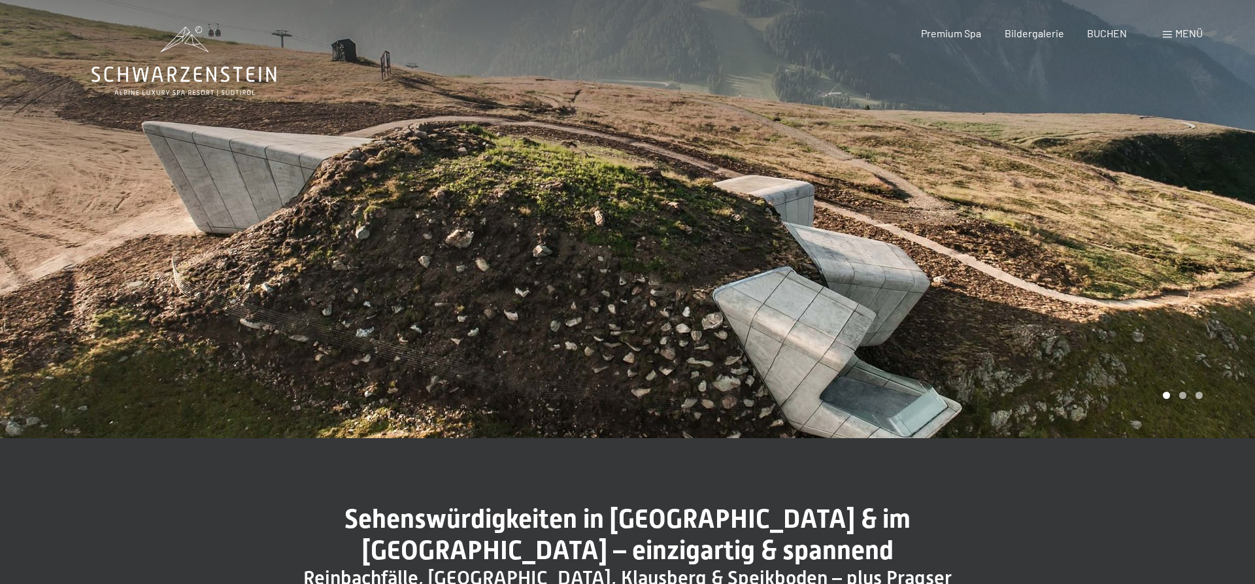
click at [1194, 37] on span "Menü" at bounding box center [1188, 33] width 27 height 12
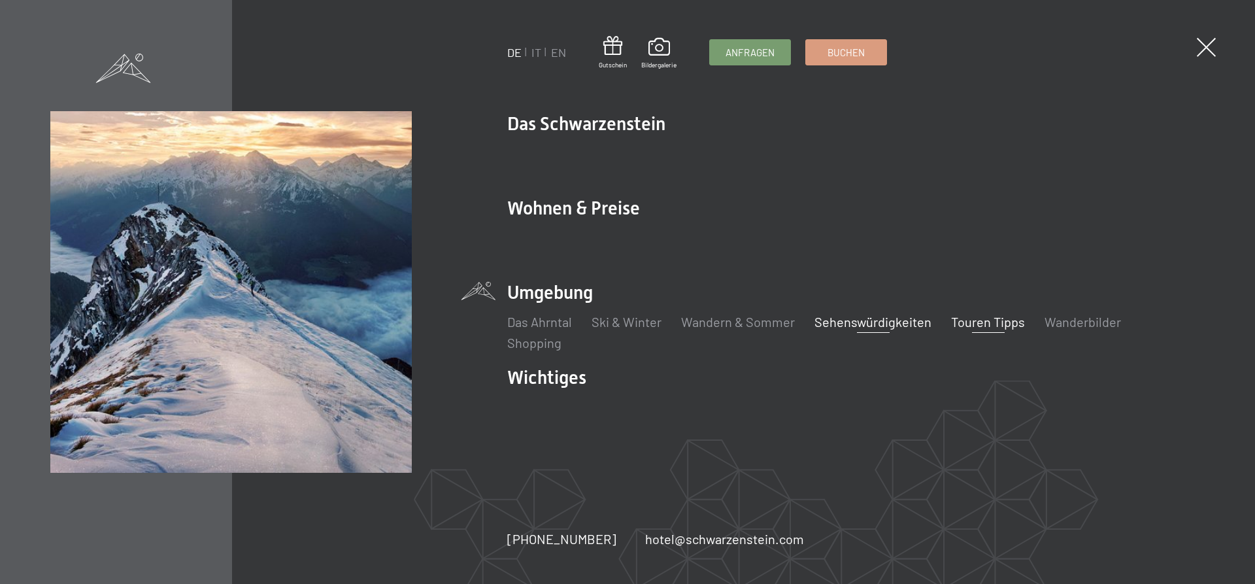
click at [977, 323] on link "Touren Tipps" at bounding box center [988, 322] width 74 height 16
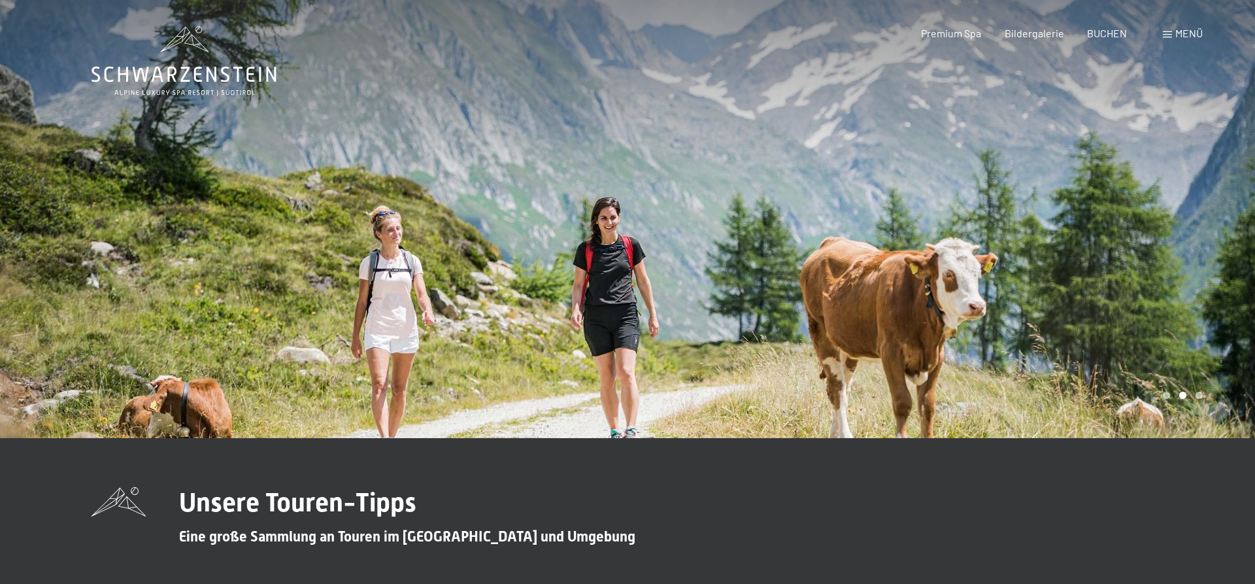
click at [1182, 33] on span "Menü" at bounding box center [1188, 33] width 27 height 12
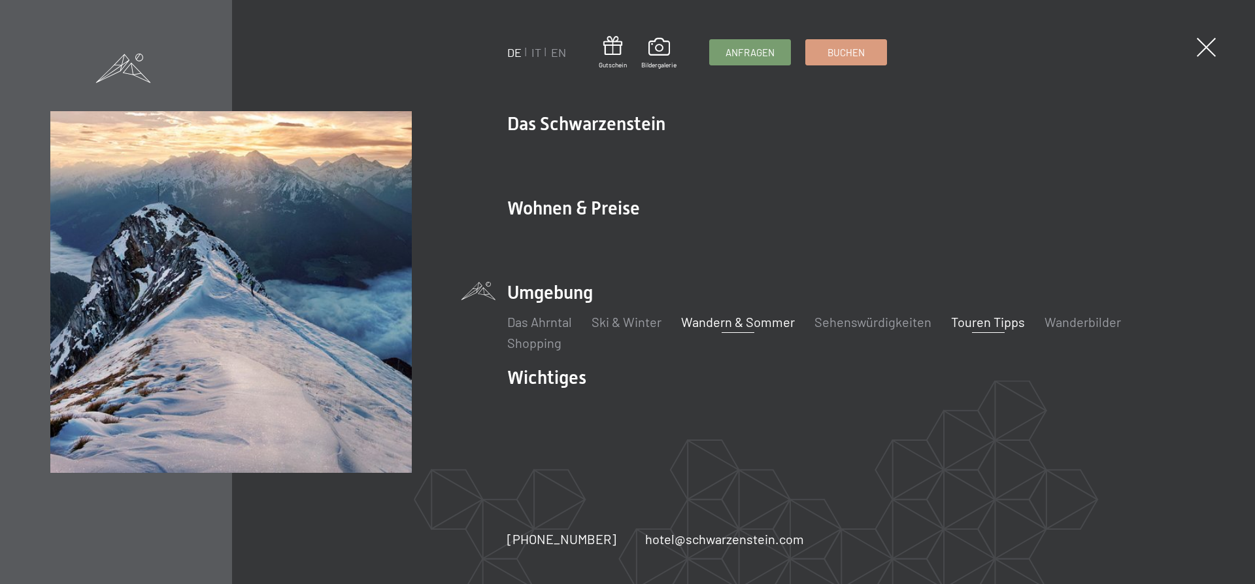
click at [740, 323] on link "Wandern & Sommer" at bounding box center [738, 322] width 114 height 16
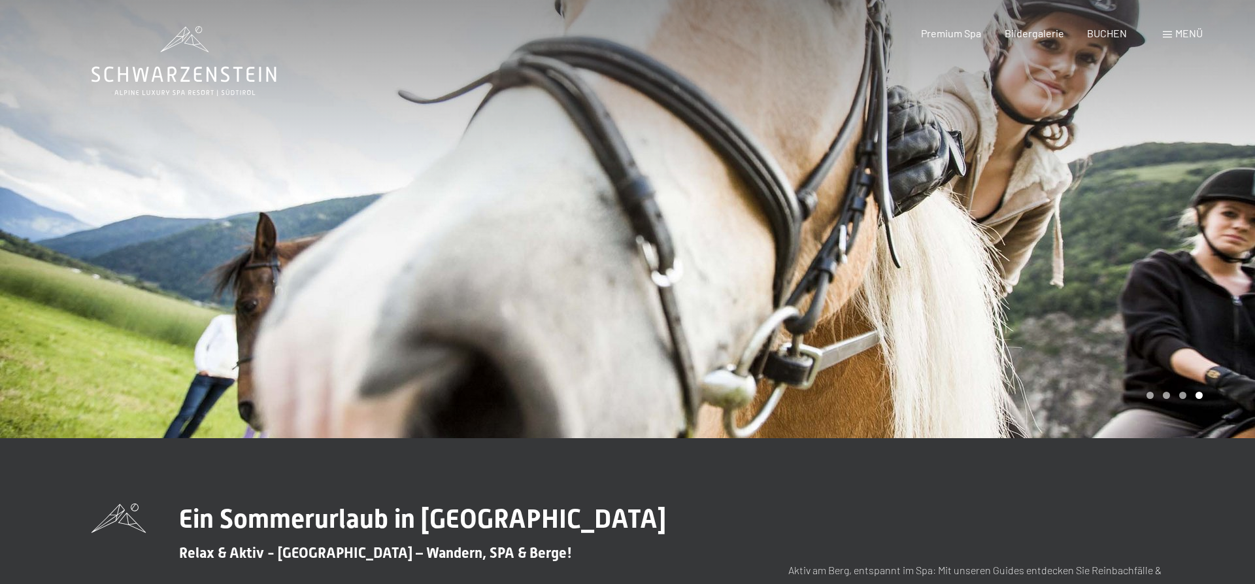
click at [200, 69] on icon at bounding box center [184, 75] width 185 height 16
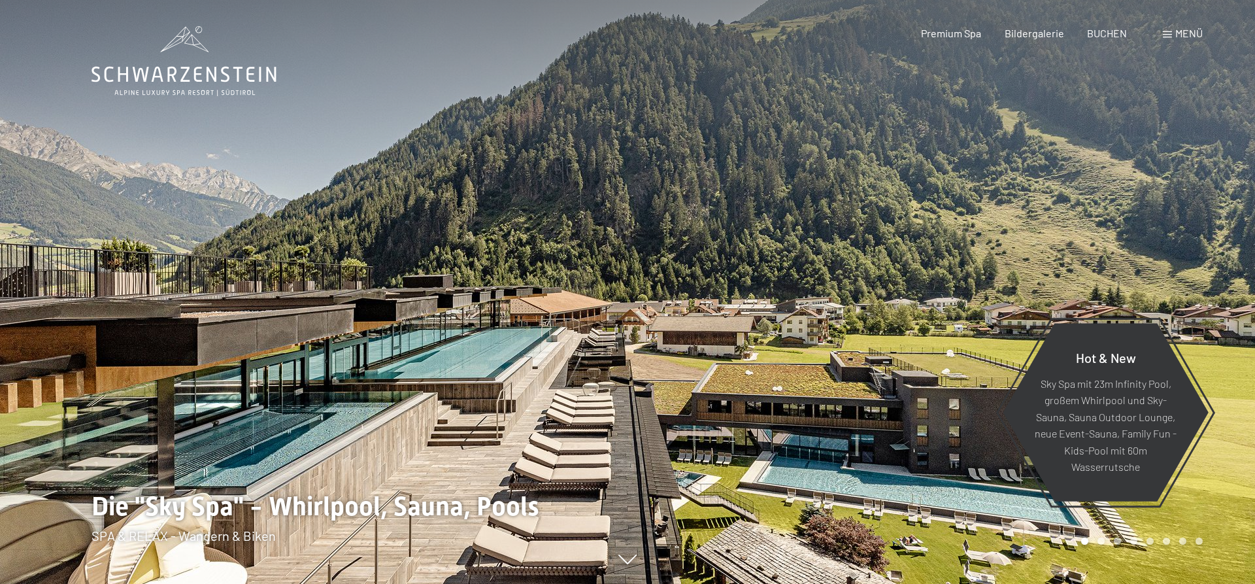
click at [186, 61] on icon at bounding box center [184, 61] width 185 height 70
click at [1177, 34] on span "Menü" at bounding box center [1188, 33] width 27 height 12
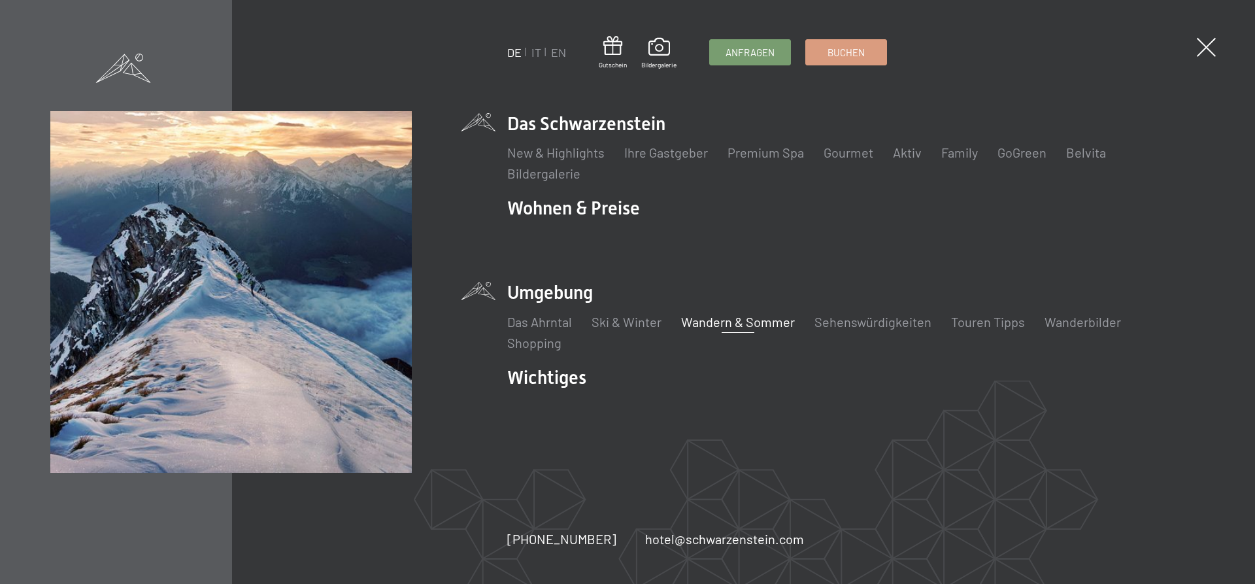
click at [734, 321] on link "Wandern & Sommer" at bounding box center [738, 322] width 114 height 16
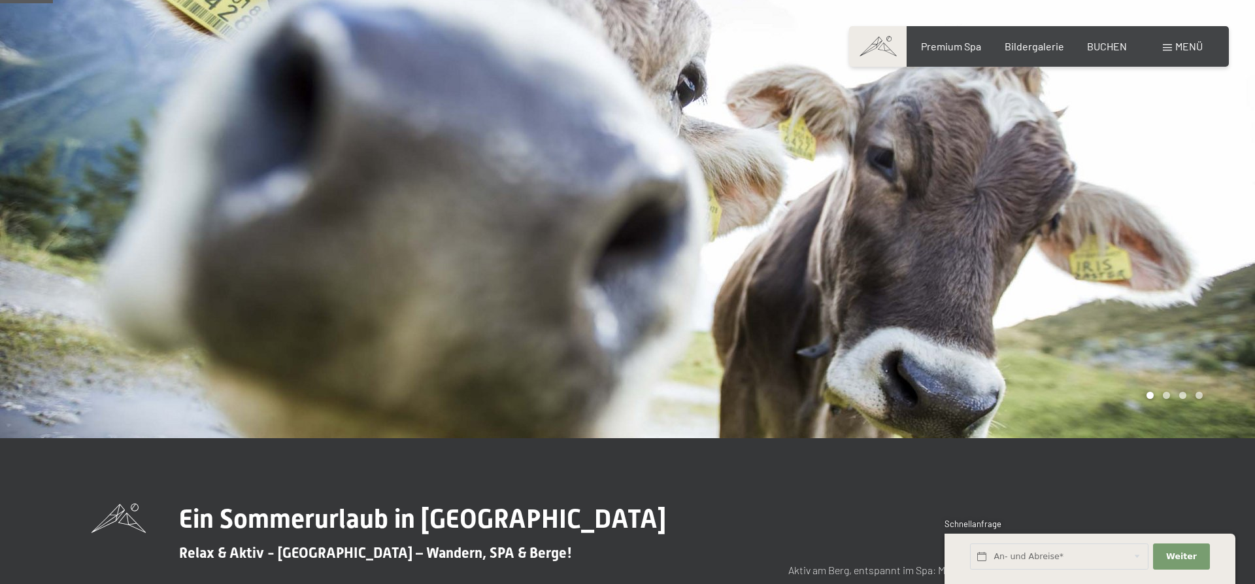
scroll to position [444, 0]
